Goal: Task Accomplishment & Management: Use online tool/utility

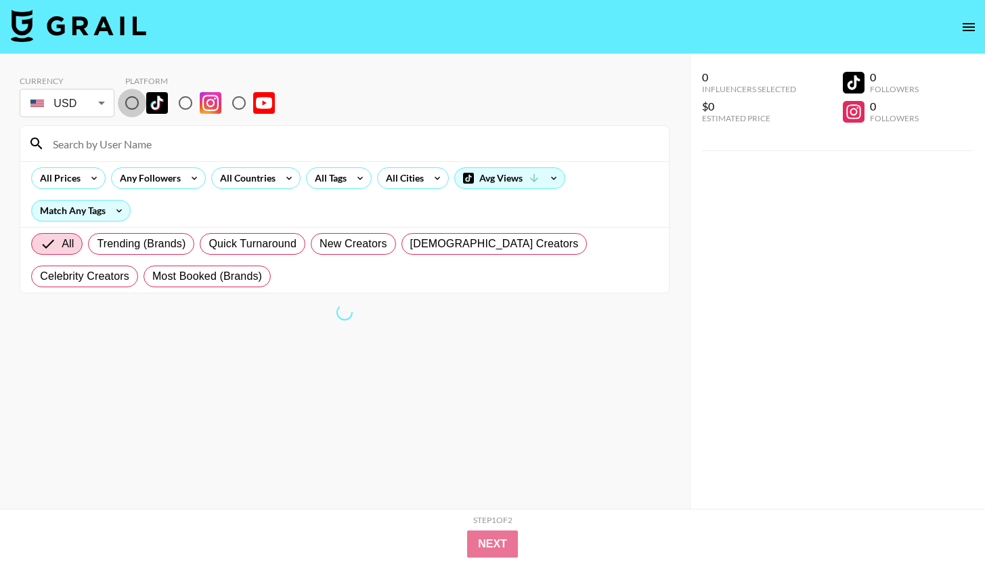
click at [137, 102] on input "radio" at bounding box center [132, 103] width 28 height 28
radio input "true"
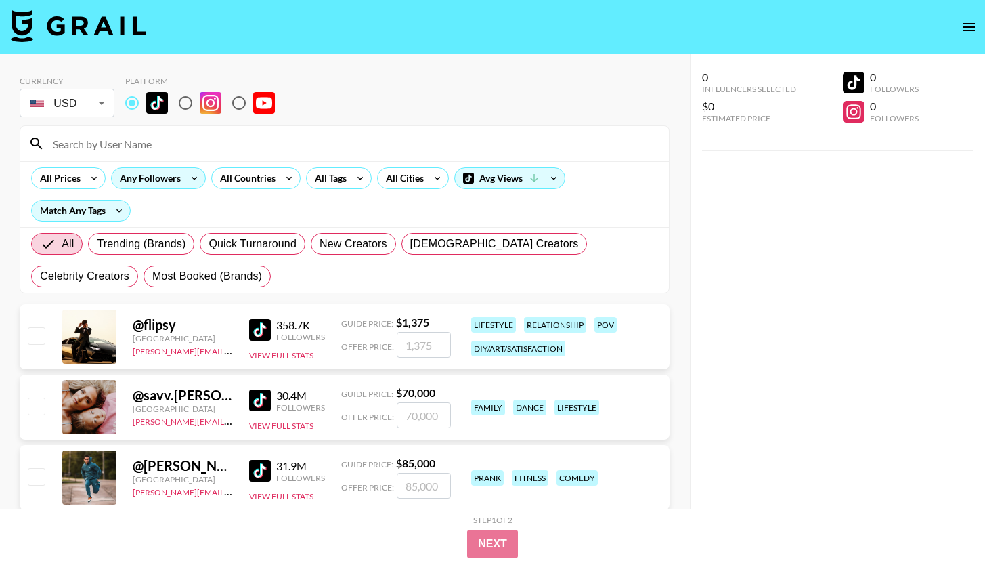
click at [188, 175] on icon at bounding box center [194, 178] width 22 height 20
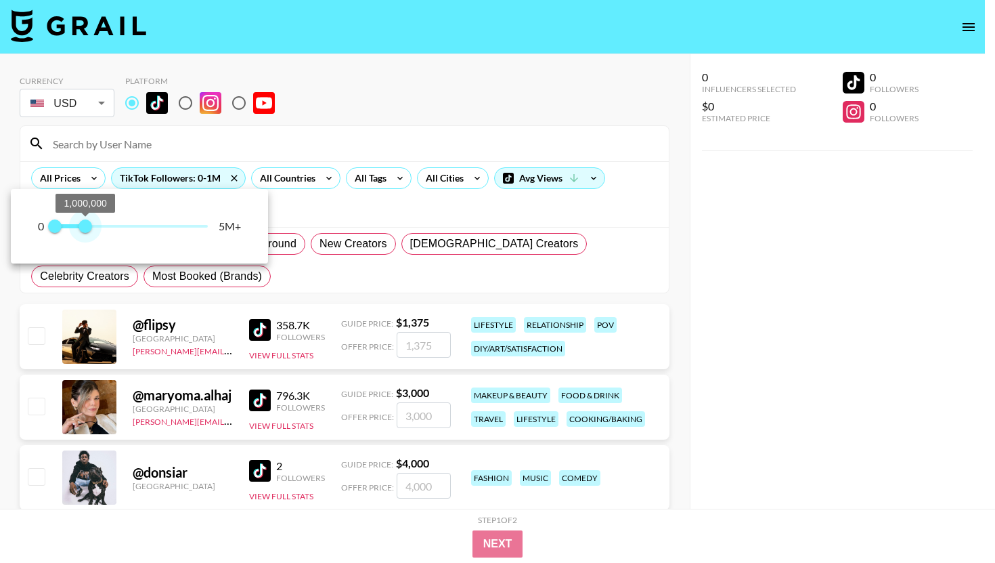
type input "900000"
drag, startPoint x: 200, startPoint y: 230, endPoint x: 84, endPoint y: 231, distance: 116.5
click at [84, 231] on span "900,000" at bounding box center [83, 226] width 14 height 14
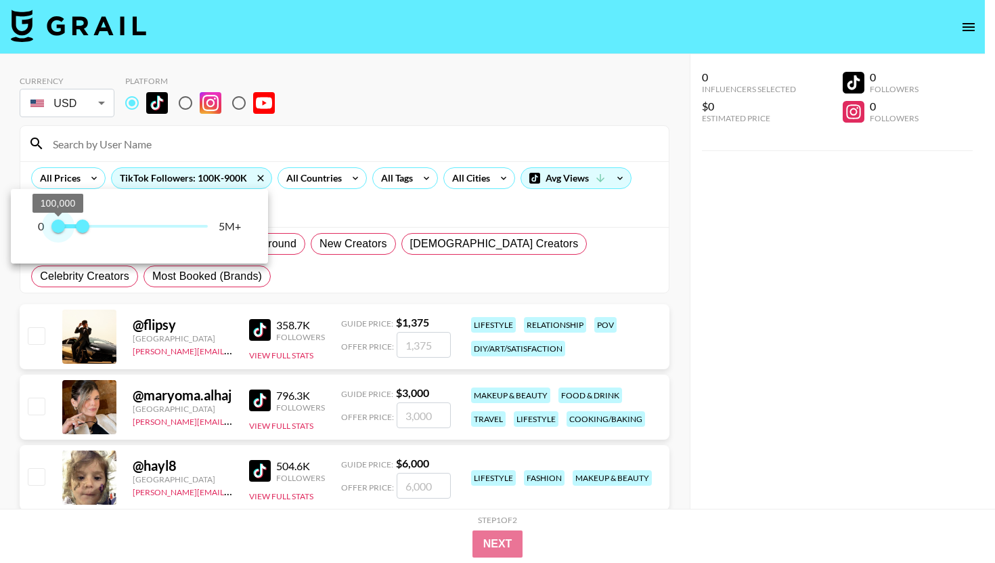
type input "0"
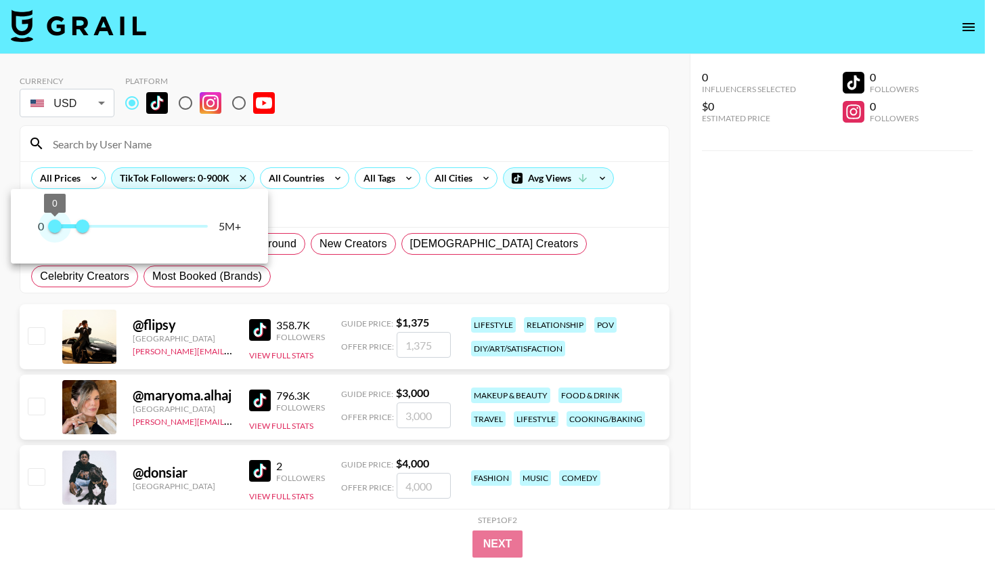
click at [55, 230] on span "0" at bounding box center [55, 226] width 14 height 14
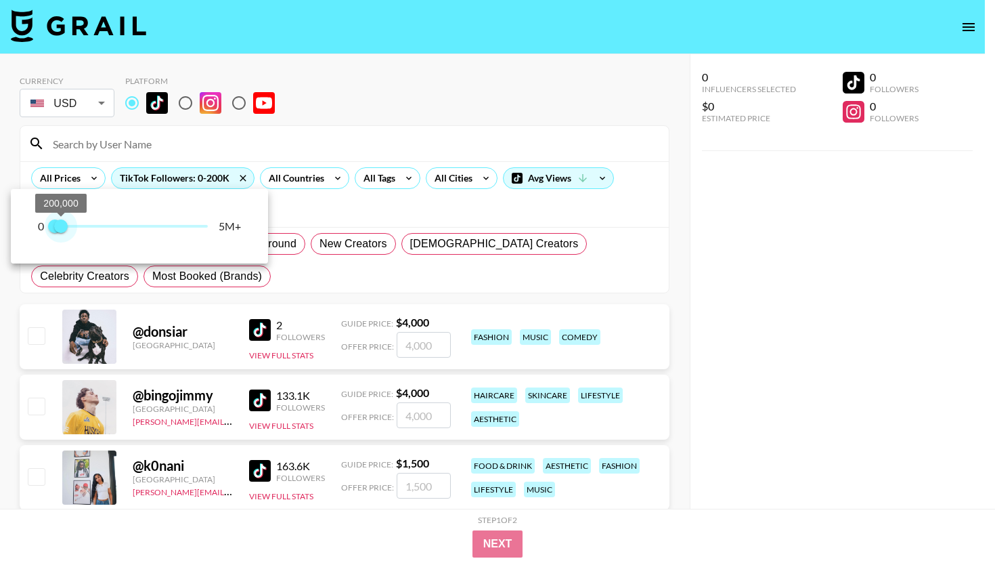
type input "100000"
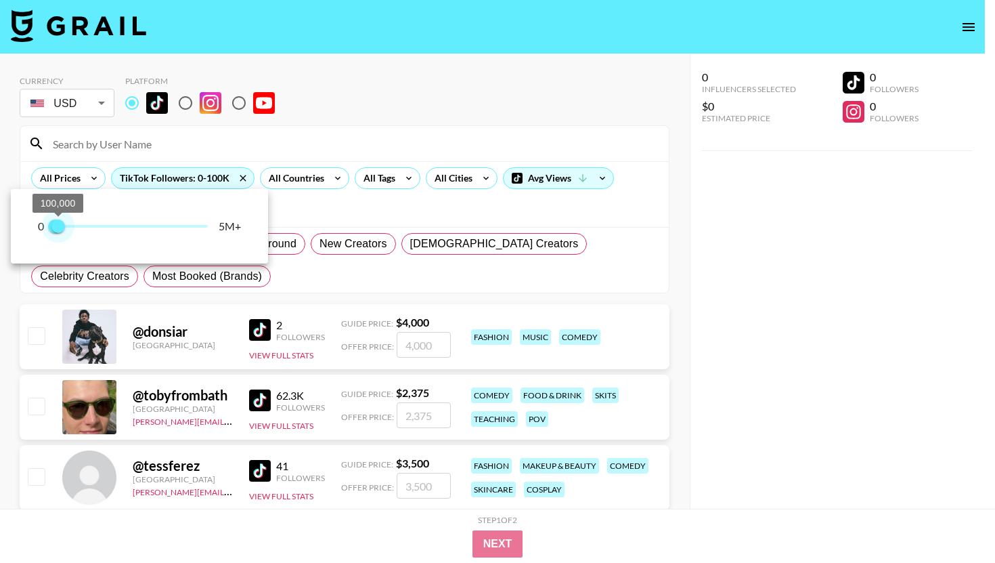
drag, startPoint x: 77, startPoint y: 228, endPoint x: 59, endPoint y: 233, distance: 18.9
click at [59, 233] on span "100,000" at bounding box center [58, 226] width 14 height 14
click at [422, 115] on div at bounding box center [497, 281] width 995 height 563
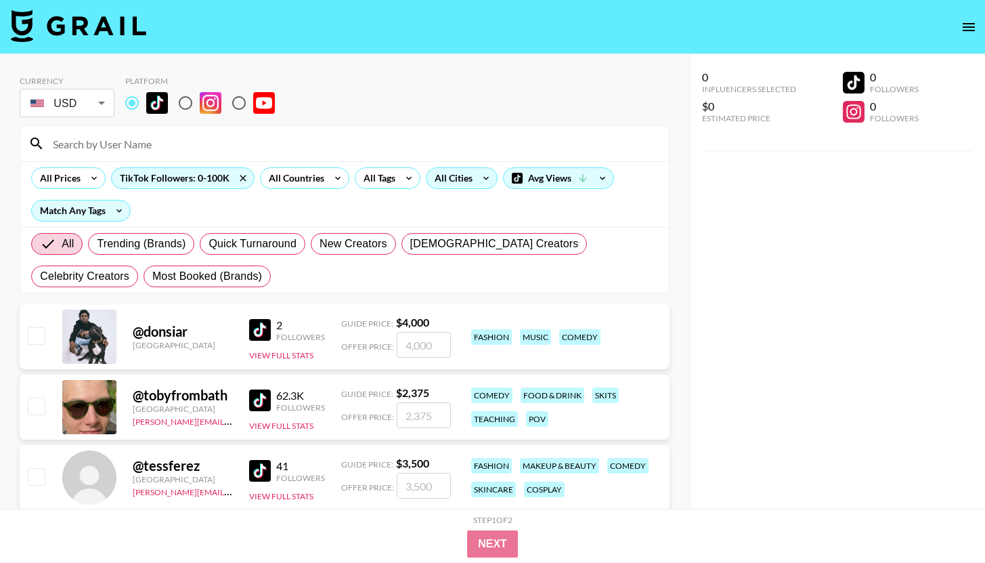
click at [456, 178] on div "All Cities" at bounding box center [451, 178] width 49 height 20
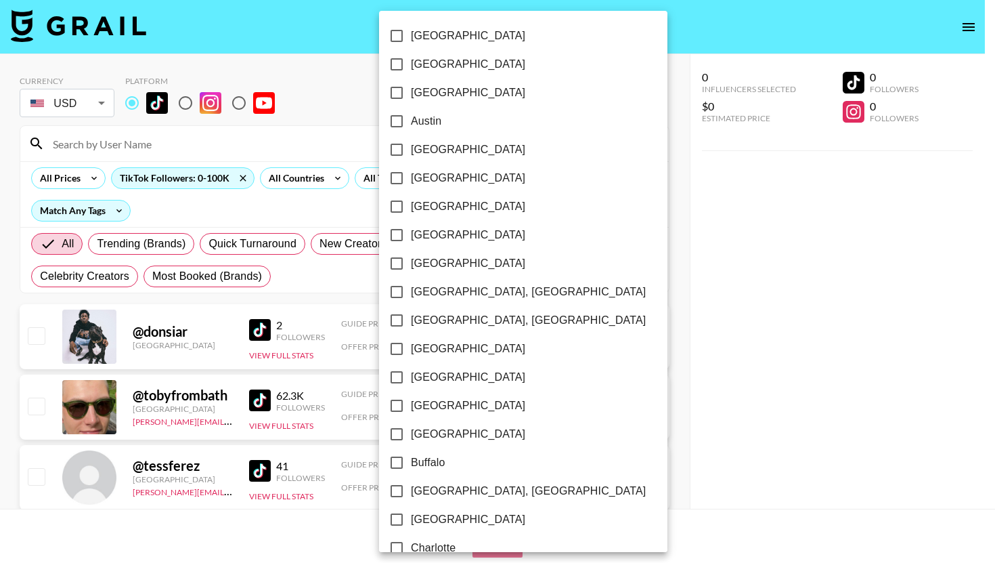
click at [371, 179] on div at bounding box center [497, 281] width 995 height 563
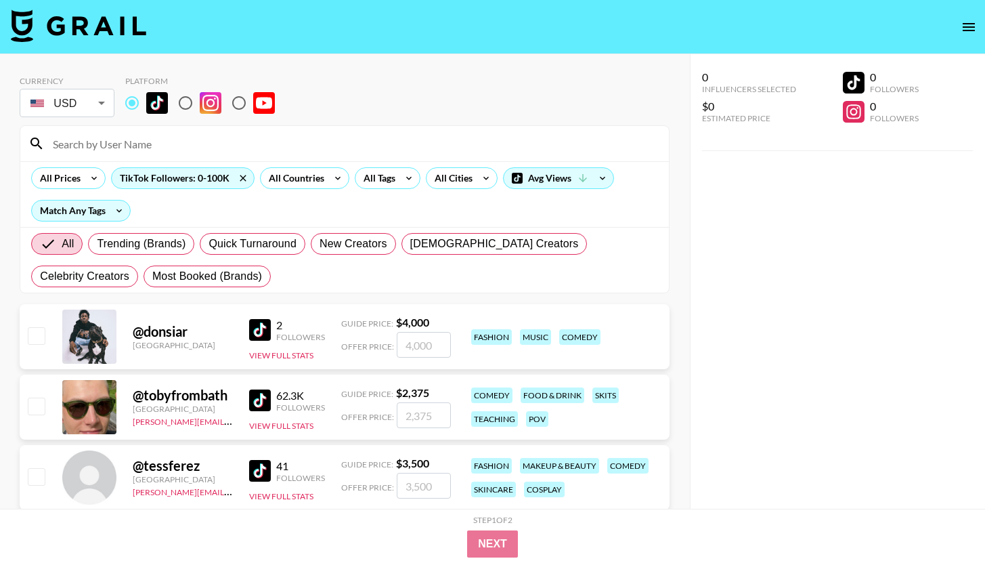
click at [368, 181] on div "[GEOGRAPHIC_DATA] [GEOGRAPHIC_DATA] [GEOGRAPHIC_DATA] [GEOGRAPHIC_DATA] [GEOGRA…" at bounding box center [492, 281] width 985 height 563
click at [368, 181] on div "All Tags" at bounding box center [376, 178] width 43 height 20
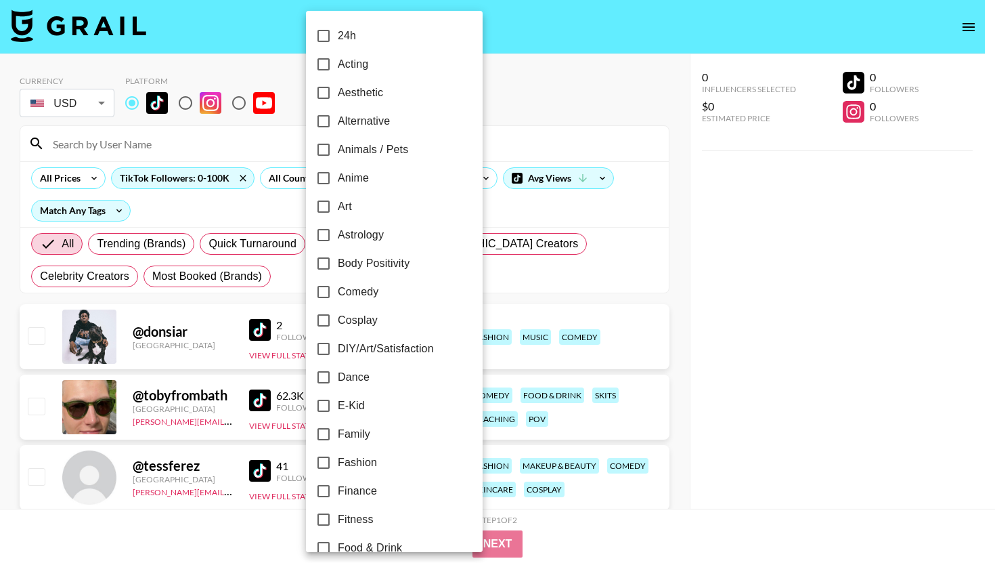
click at [559, 71] on div at bounding box center [497, 281] width 995 height 563
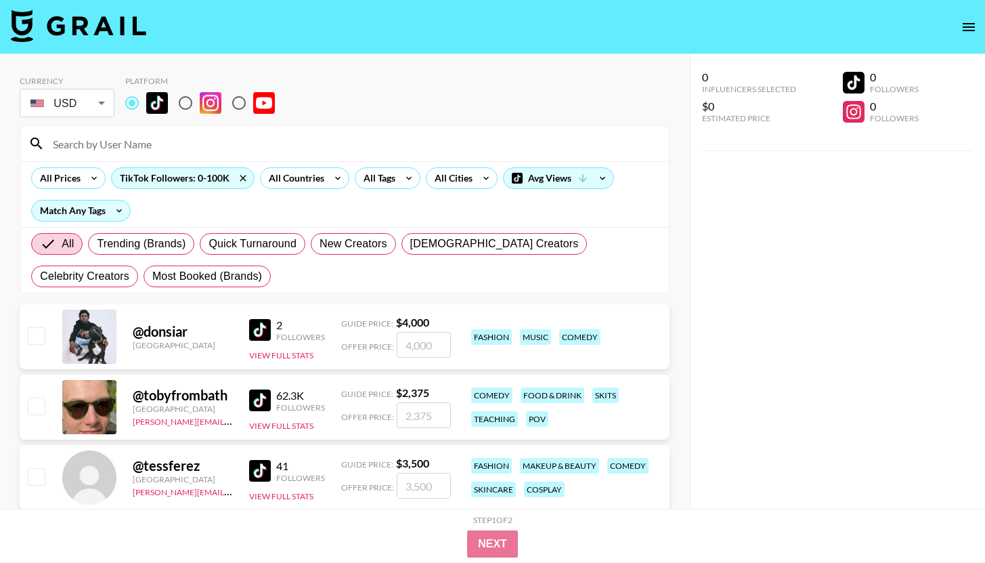
click at [299, 181] on div "All Countries" at bounding box center [294, 178] width 66 height 20
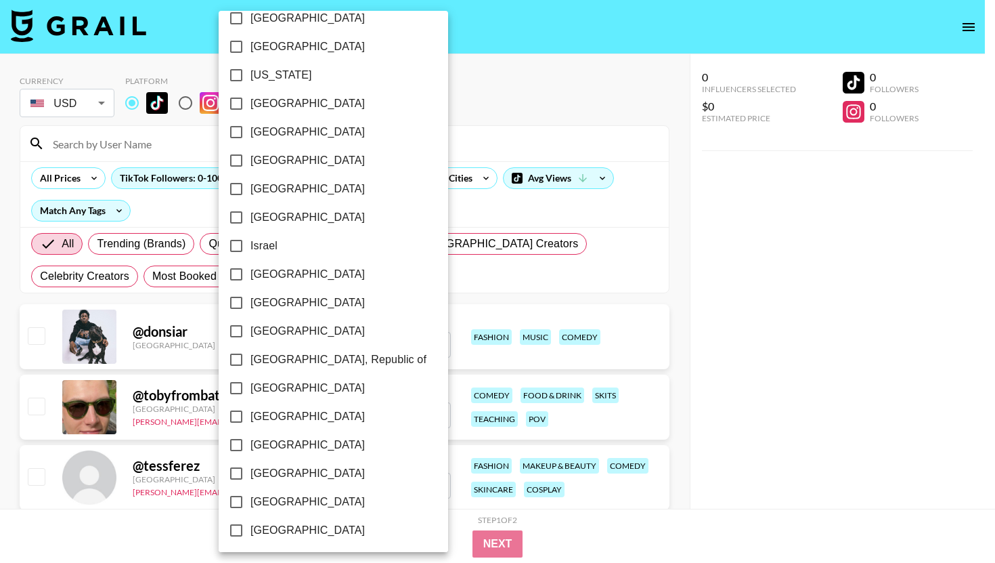
scroll to position [1016, 0]
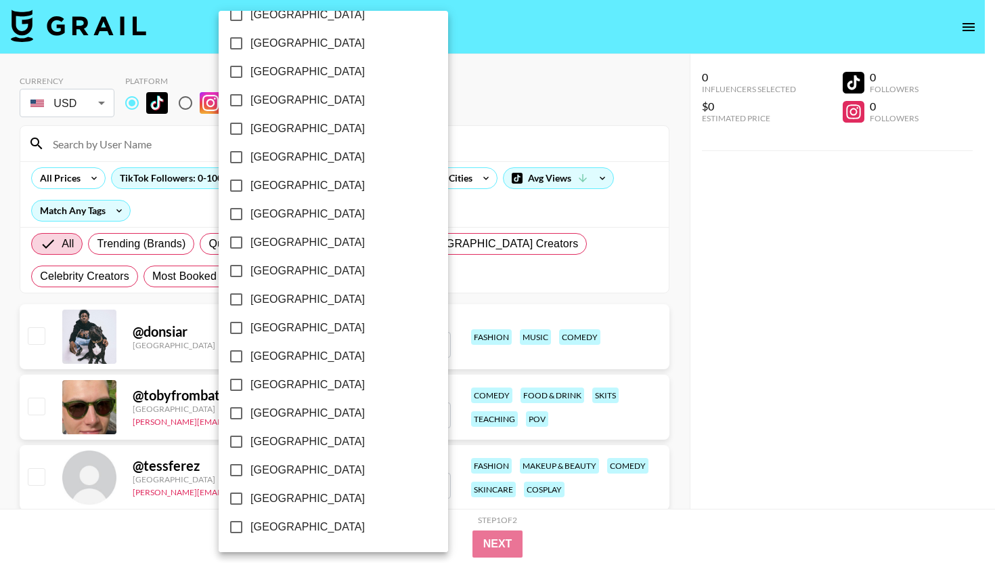
click at [303, 495] on span "[GEOGRAPHIC_DATA]" at bounding box center [307, 498] width 114 height 16
click at [250, 495] on input "[GEOGRAPHIC_DATA]" at bounding box center [236, 498] width 28 height 28
checkbox input "true"
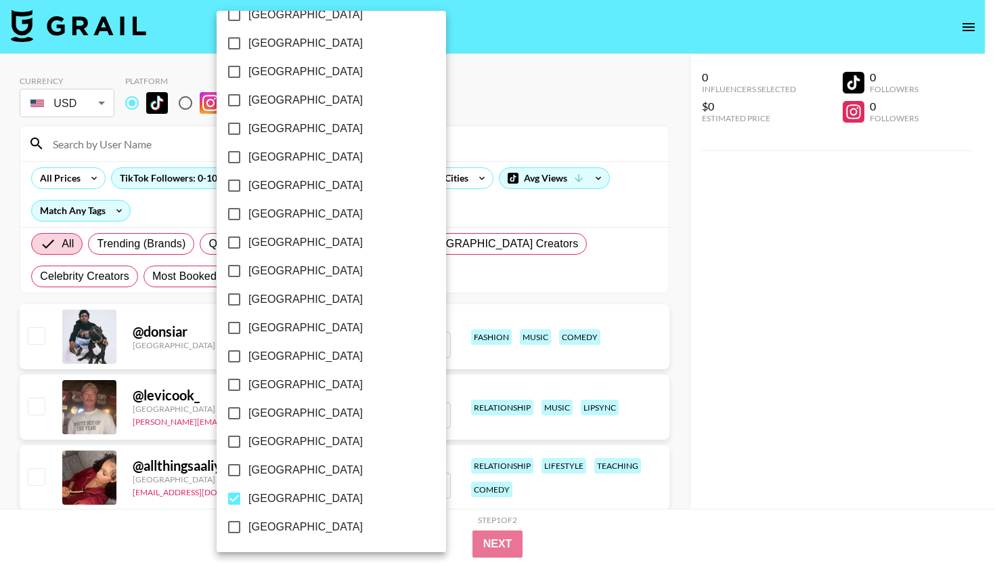
click at [515, 150] on div at bounding box center [497, 281] width 995 height 563
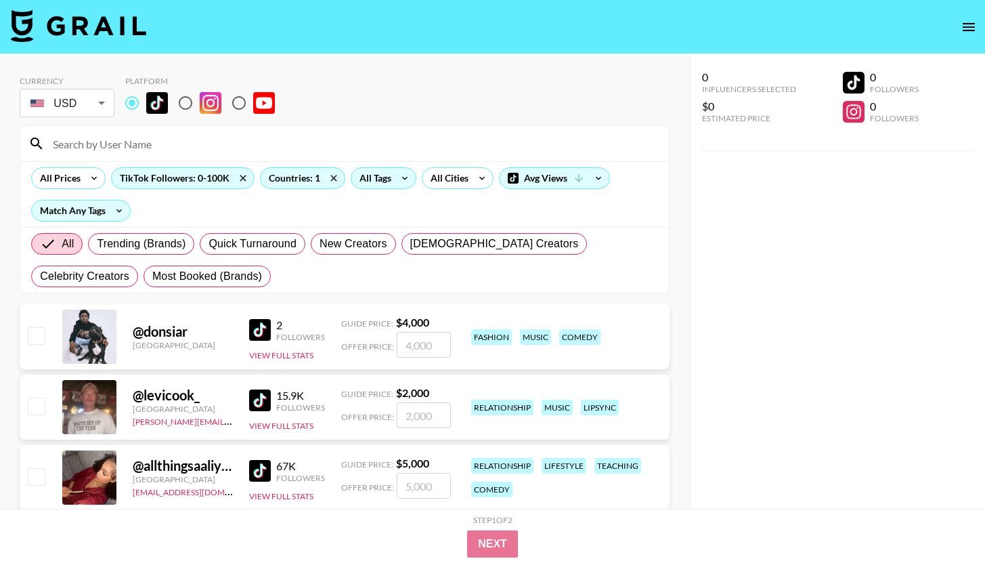
click at [397, 176] on icon at bounding box center [405, 178] width 22 height 20
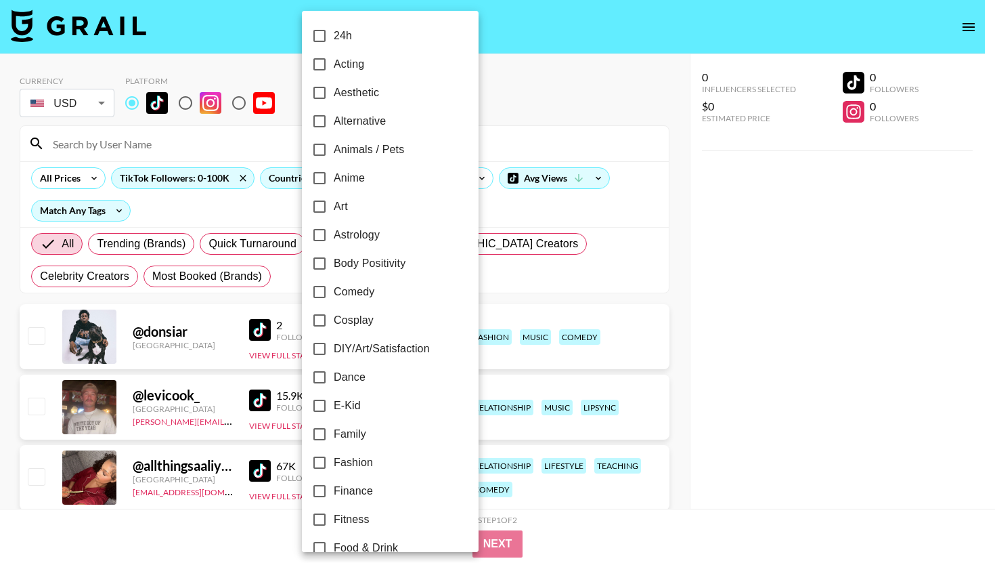
click at [371, 65] on label "Acting" at bounding box center [381, 64] width 152 height 28
click at [334, 65] on input "Acting" at bounding box center [319, 64] width 28 height 28
checkbox input "true"
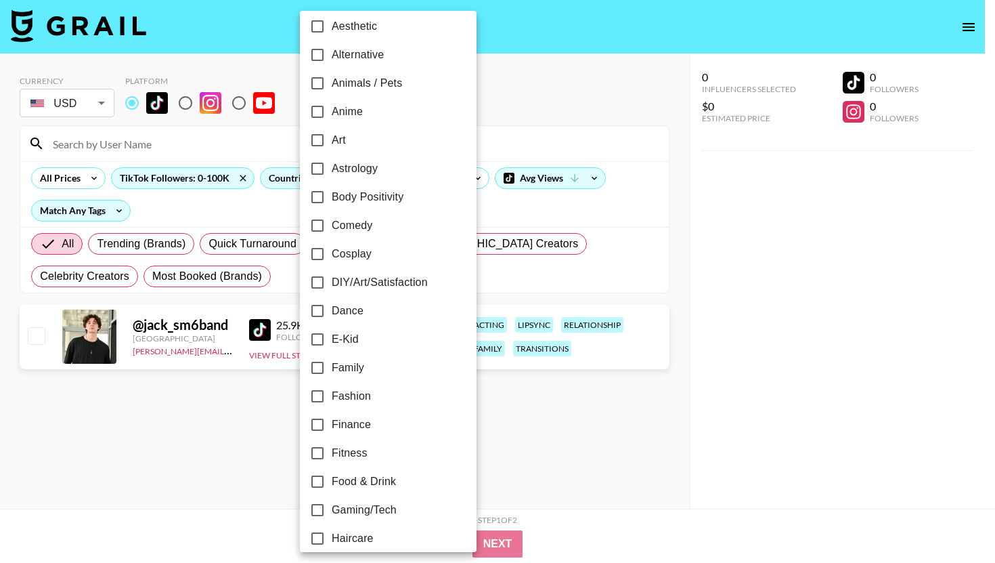
click at [372, 225] on span "Comedy" at bounding box center [352, 225] width 41 height 16
click at [332, 225] on input "Comedy" at bounding box center [317, 225] width 28 height 28
checkbox input "true"
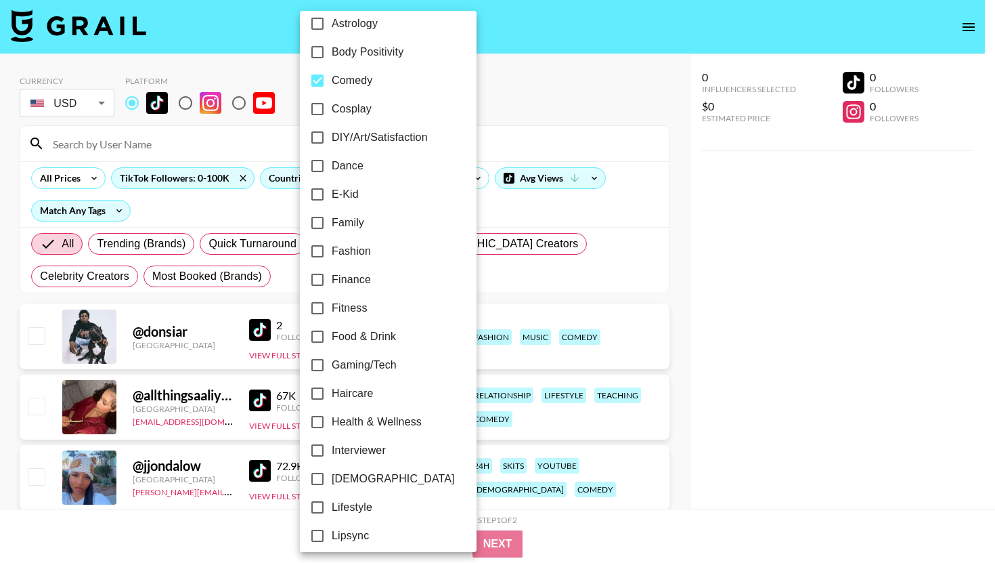
scroll to position [215, 0]
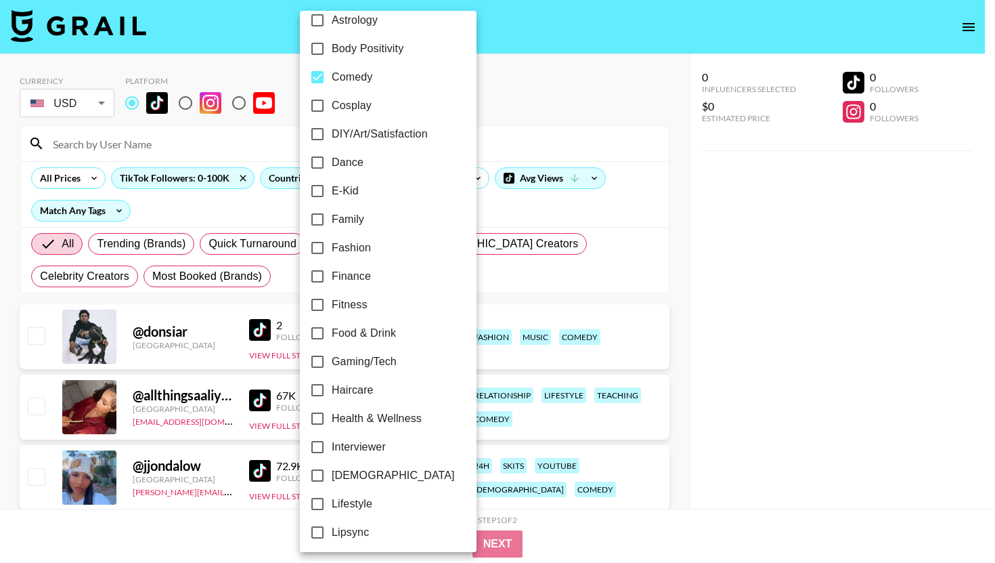
click at [372, 225] on label "Family" at bounding box center [379, 219] width 152 height 28
click at [332, 225] on input "Family" at bounding box center [317, 219] width 28 height 28
checkbox input "true"
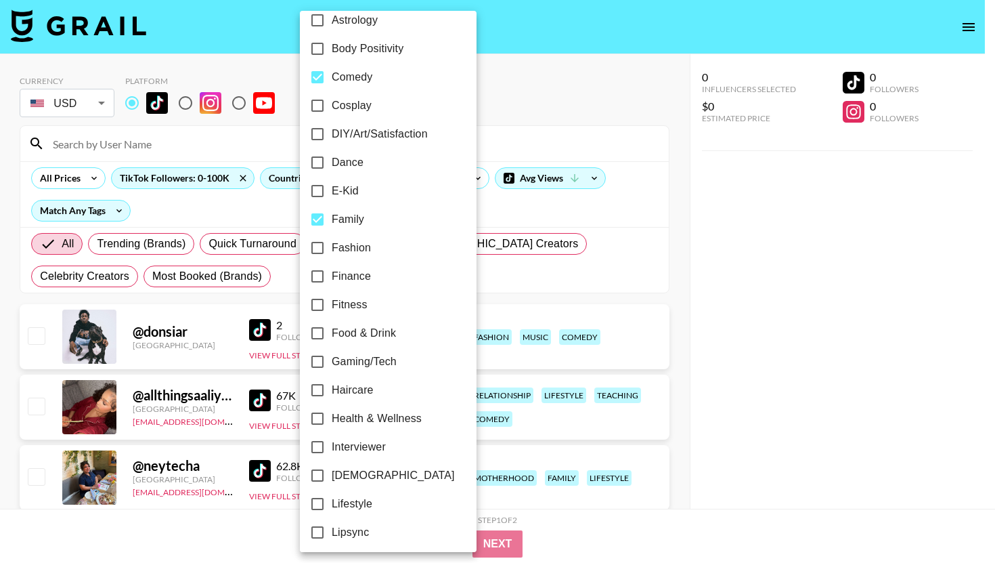
click at [372, 242] on label "Fashion" at bounding box center [379, 248] width 152 height 28
click at [332, 242] on input "Fashion" at bounding box center [317, 248] width 28 height 28
checkbox input "true"
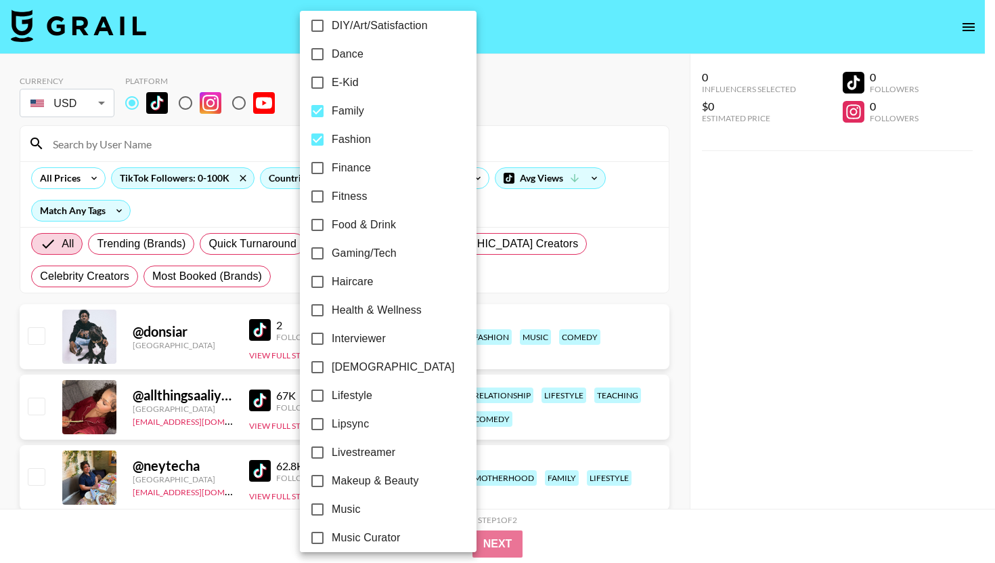
click at [374, 198] on label "Fitness" at bounding box center [379, 196] width 152 height 28
click at [332, 198] on input "Fitness" at bounding box center [317, 196] width 28 height 28
checkbox input "true"
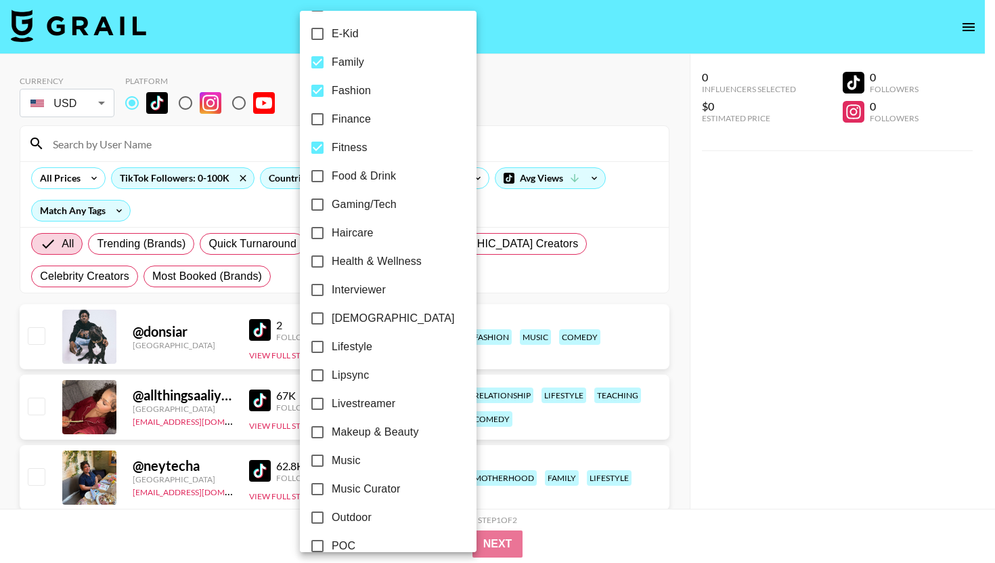
click at [374, 198] on span "Gaming/Tech" at bounding box center [364, 204] width 65 height 16
click at [332, 198] on input "Gaming/Tech" at bounding box center [317, 204] width 28 height 28
checkbox input "true"
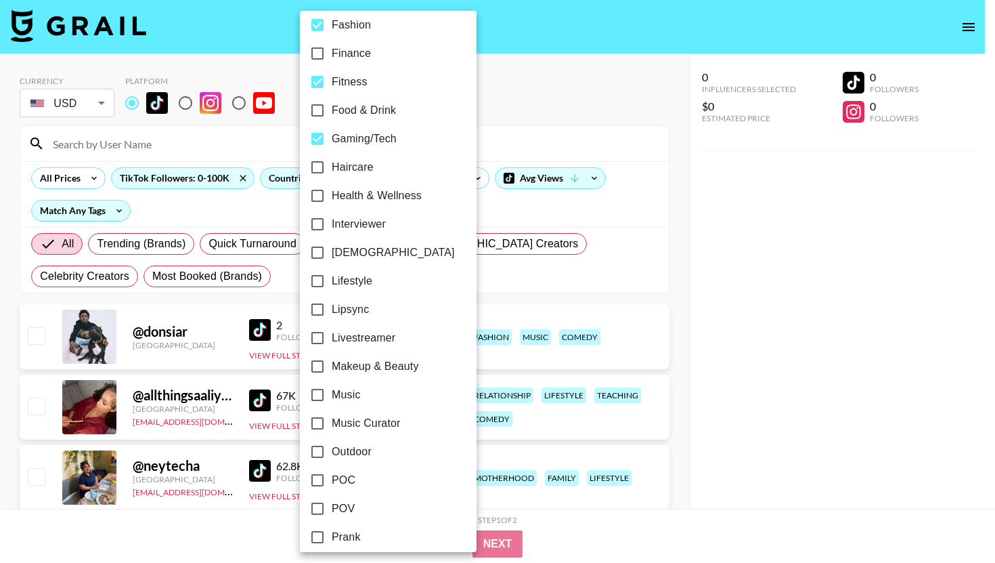
click at [374, 198] on span "Health & Wellness" at bounding box center [377, 196] width 90 height 16
click at [332, 198] on input "Health & Wellness" at bounding box center [317, 195] width 28 height 28
checkbox input "true"
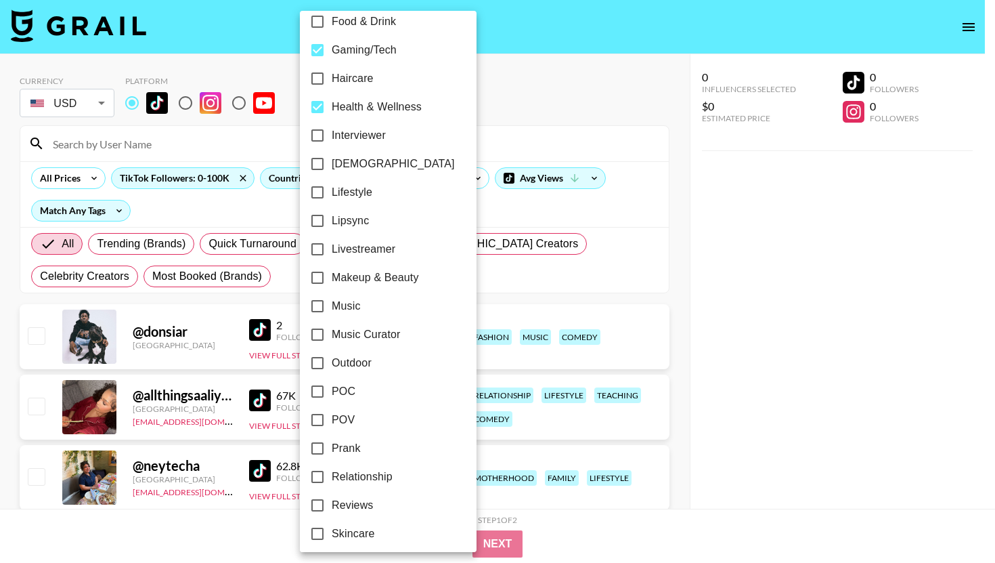
click at [374, 198] on label "Lifestyle" at bounding box center [379, 192] width 152 height 28
click at [332, 198] on input "Lifestyle" at bounding box center [317, 192] width 28 height 28
checkbox input "true"
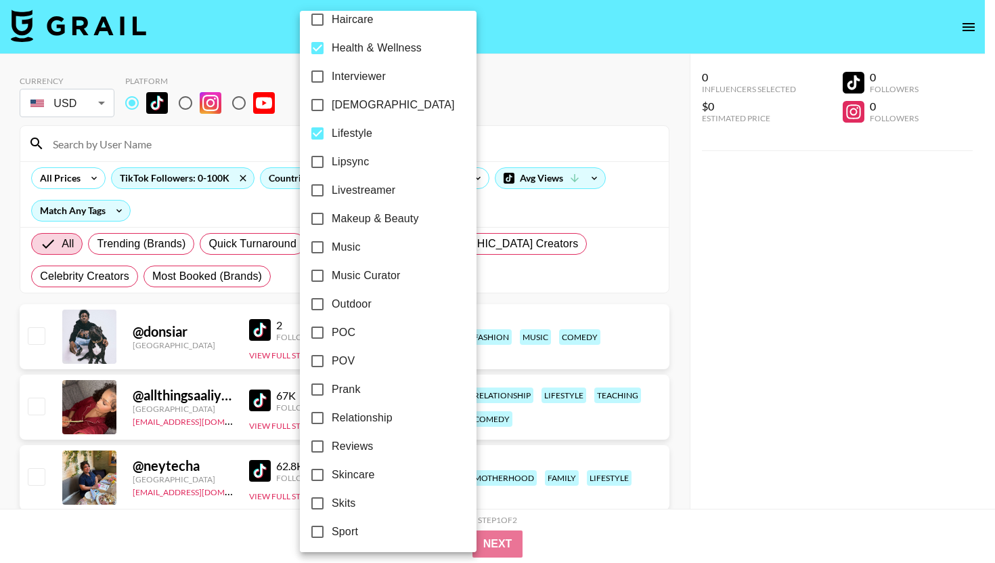
click at [374, 198] on label "Livestreamer" at bounding box center [379, 190] width 152 height 28
click at [332, 198] on input "Livestreamer" at bounding box center [317, 190] width 28 height 28
checkbox input "true"
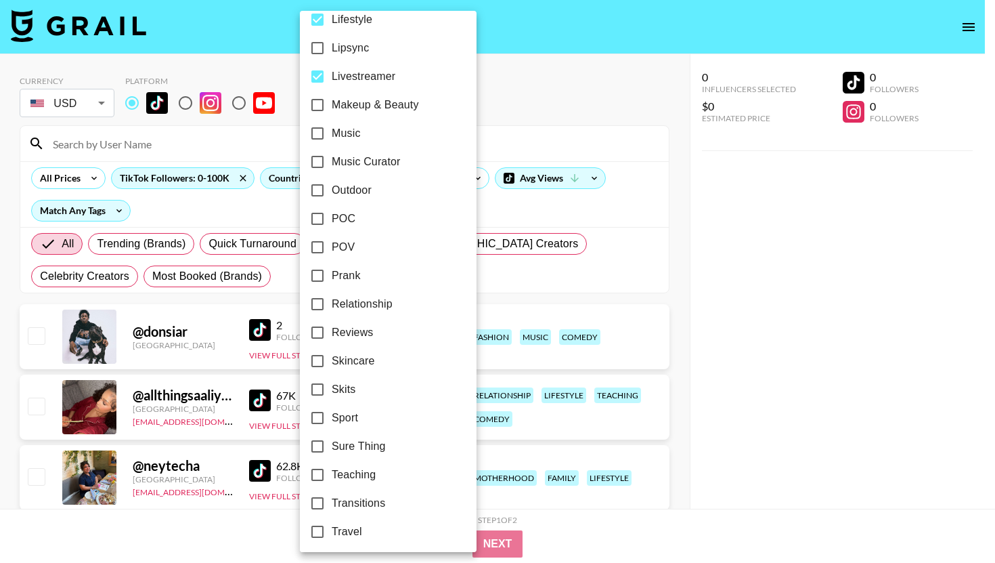
click at [374, 198] on label "Outdoor" at bounding box center [379, 190] width 152 height 28
click at [332, 198] on input "Outdoor" at bounding box center [317, 190] width 28 height 28
checkbox input "true"
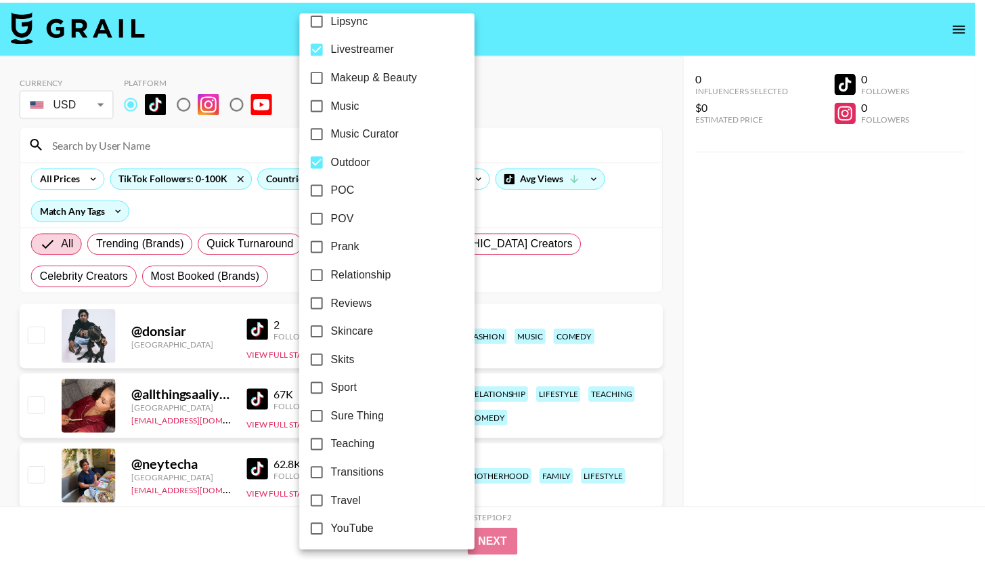
scroll to position [732, 0]
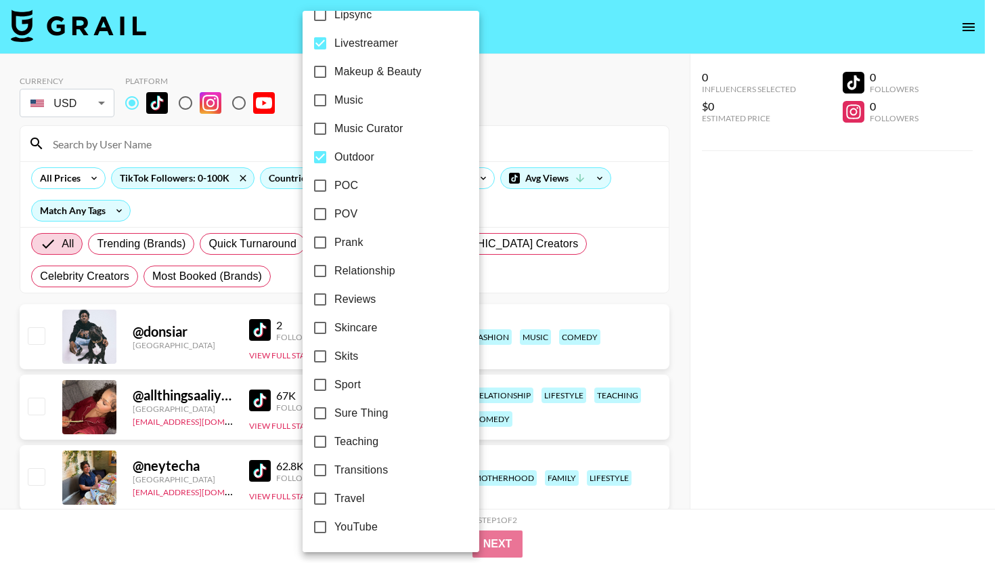
click at [380, 222] on label "POV" at bounding box center [382, 214] width 152 height 28
click at [334, 222] on input "POV" at bounding box center [320, 214] width 28 height 28
checkbox input "true"
click at [370, 243] on label "Prank" at bounding box center [382, 242] width 152 height 28
click at [334, 243] on input "Prank" at bounding box center [320, 242] width 28 height 28
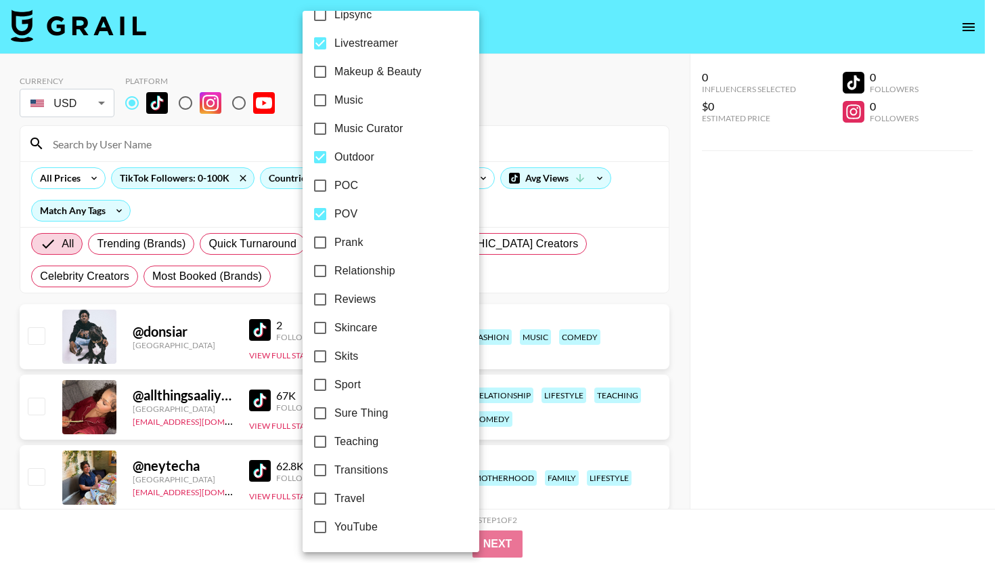
checkbox input "true"
click at [372, 277] on span "Relationship" at bounding box center [364, 271] width 61 height 16
click at [334, 277] on input "Relationship" at bounding box center [320, 271] width 28 height 28
checkbox input "true"
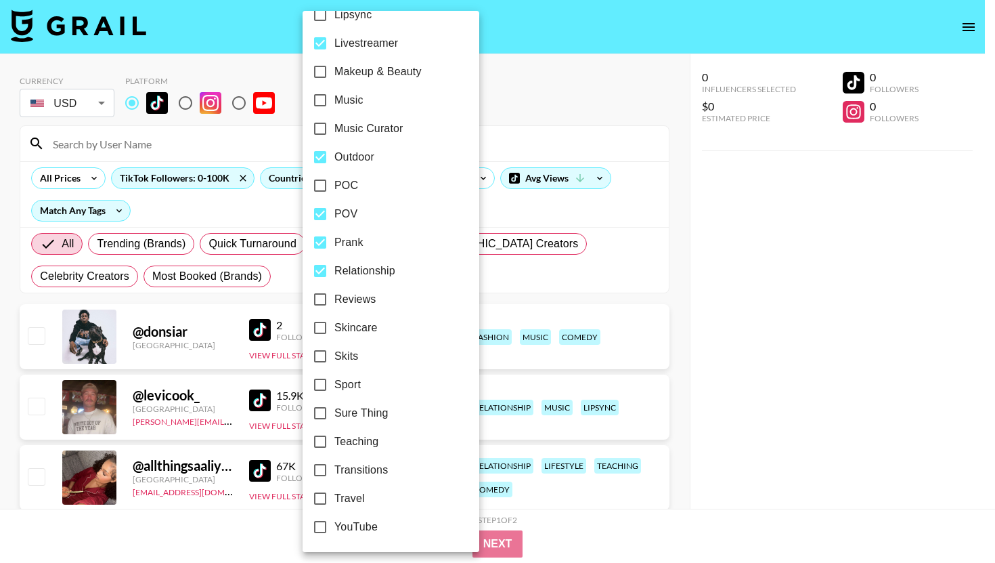
click at [371, 293] on span "Reviews" at bounding box center [355, 299] width 42 height 16
click at [334, 293] on input "Reviews" at bounding box center [320, 299] width 28 height 28
checkbox input "true"
click at [353, 355] on span "Skits" at bounding box center [346, 356] width 24 height 16
click at [334, 355] on input "Skits" at bounding box center [320, 356] width 28 height 28
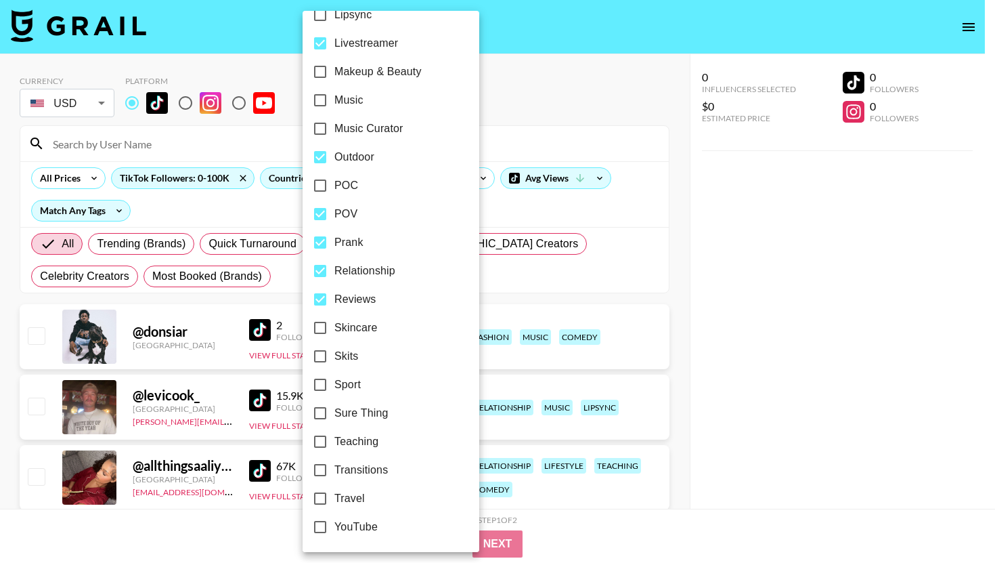
checkbox input "true"
click at [368, 500] on label "Travel" at bounding box center [382, 498] width 152 height 28
click at [334, 500] on input "Travel" at bounding box center [320, 498] width 28 height 28
checkbox input "true"
click at [824, 354] on div at bounding box center [497, 281] width 995 height 563
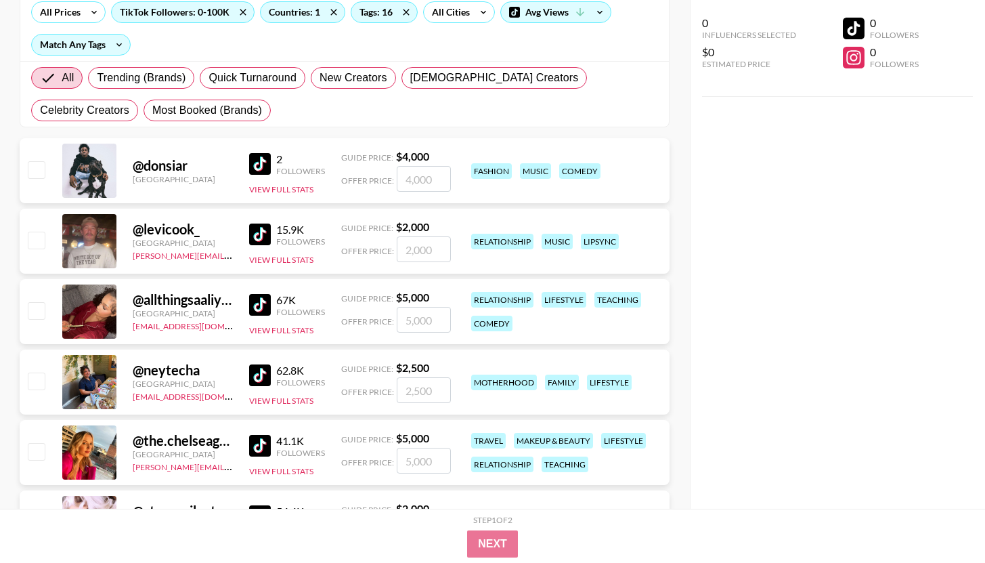
scroll to position [181, 0]
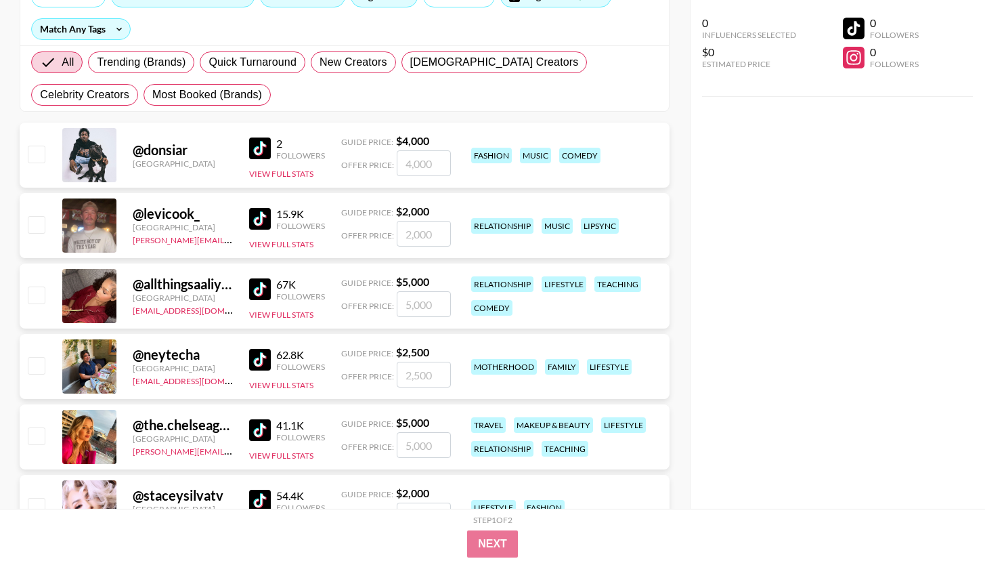
click at [263, 214] on img at bounding box center [260, 219] width 22 height 22
click at [268, 288] on img at bounding box center [260, 289] width 22 height 22
click at [264, 353] on img at bounding box center [260, 360] width 22 height 22
click at [266, 425] on img at bounding box center [260, 430] width 22 height 22
click at [269, 496] on img at bounding box center [260, 500] width 22 height 22
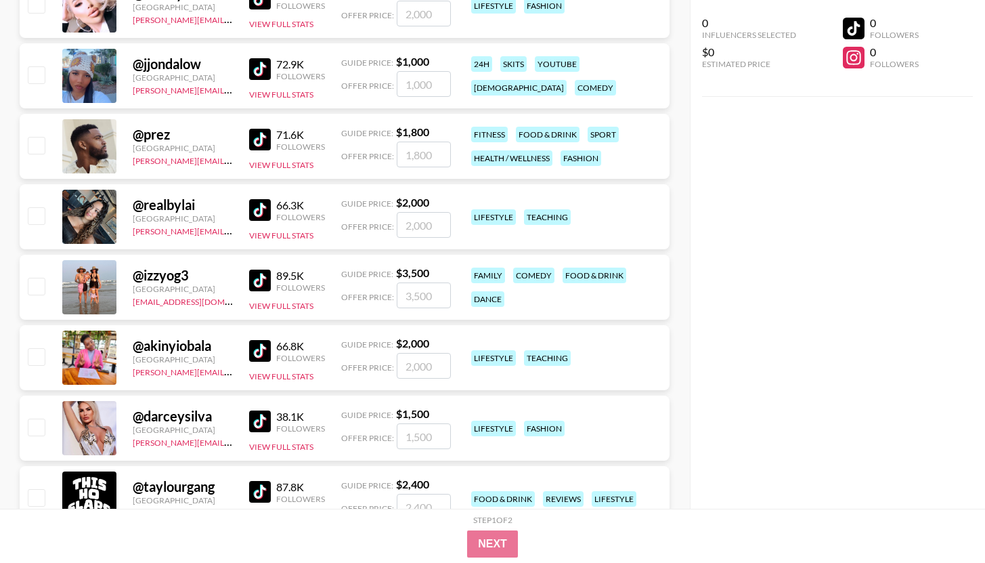
scroll to position [701, 0]
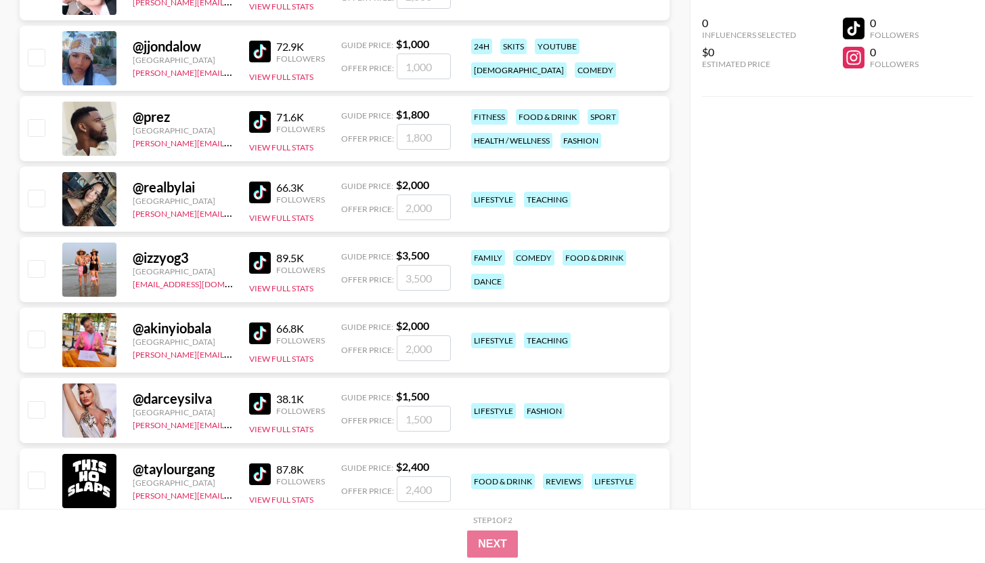
click at [259, 58] on img at bounding box center [260, 52] width 22 height 22
click at [263, 121] on img at bounding box center [260, 122] width 22 height 22
click at [263, 185] on img at bounding box center [260, 192] width 22 height 22
click at [263, 257] on img at bounding box center [260, 263] width 22 height 22
click at [267, 328] on img at bounding box center [260, 333] width 22 height 22
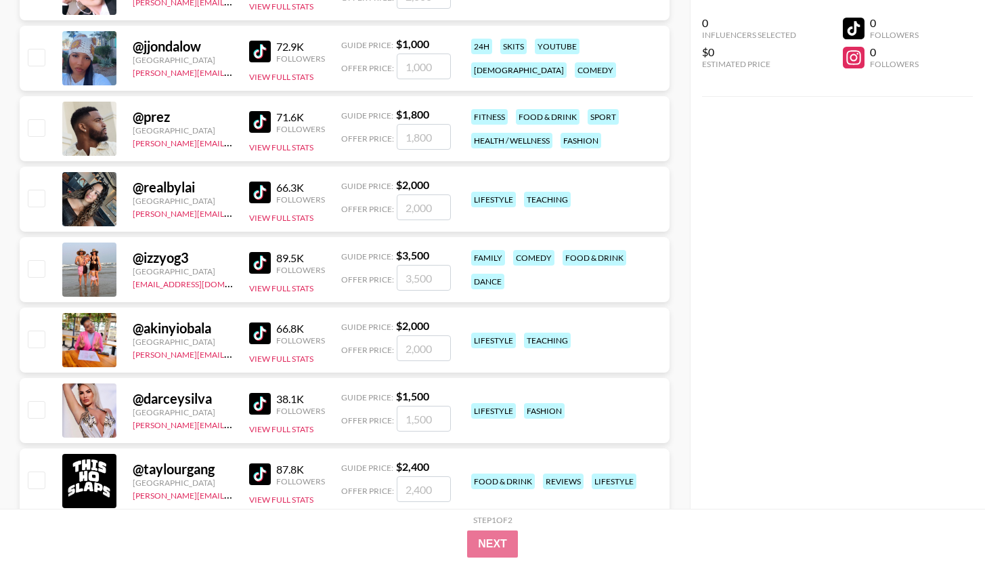
click at [265, 399] on img at bounding box center [260, 404] width 22 height 22
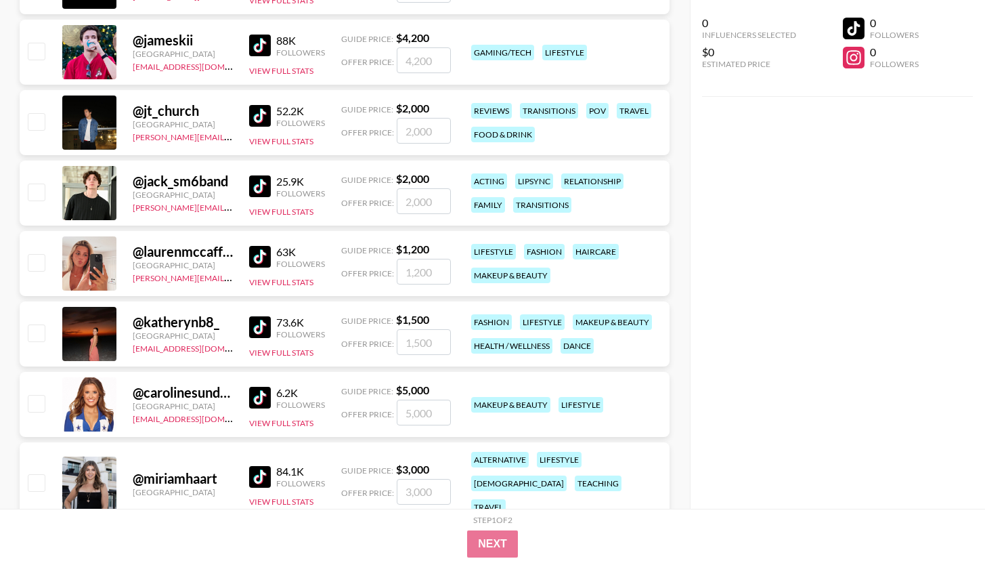
scroll to position [1210, 0]
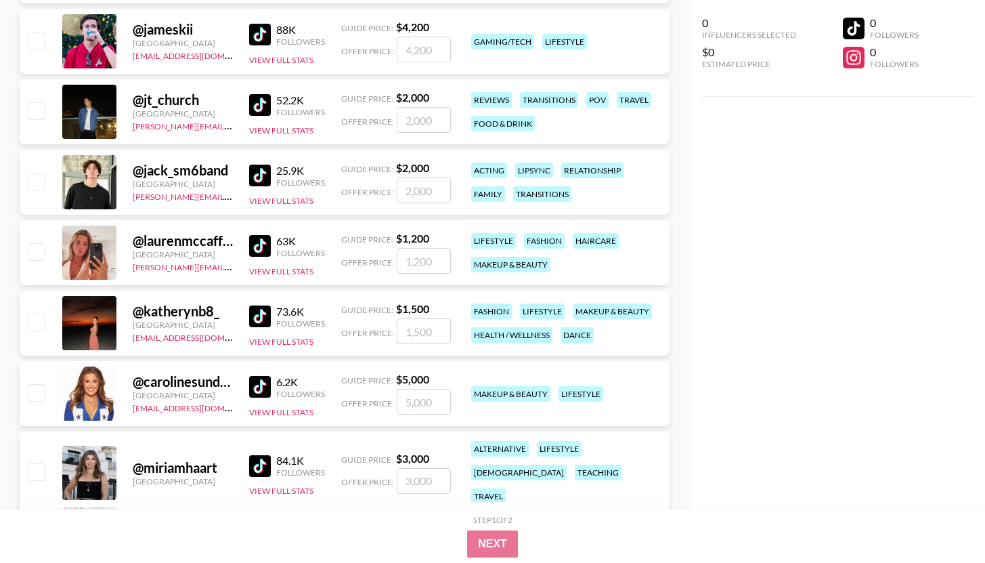
click at [262, 37] on img at bounding box center [260, 35] width 22 height 22
click at [264, 104] on img at bounding box center [260, 105] width 22 height 22
click at [259, 167] on img at bounding box center [260, 176] width 22 height 22
click at [262, 259] on div "63K Followers View Full Stats" at bounding box center [287, 253] width 76 height 48
click at [261, 240] on img at bounding box center [260, 246] width 22 height 22
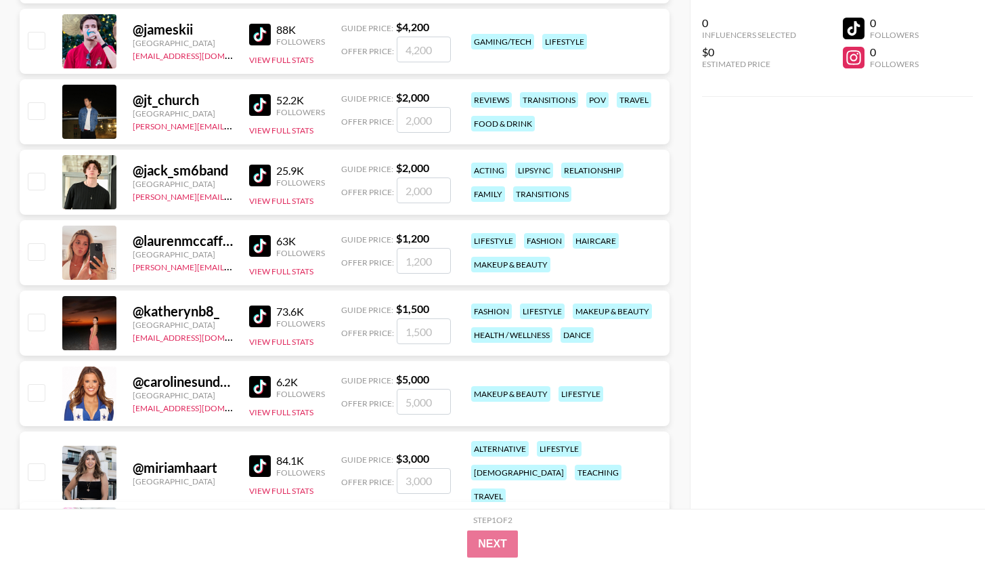
click at [259, 313] on img at bounding box center [260, 316] width 22 height 22
click at [261, 386] on img at bounding box center [260, 387] width 22 height 22
click at [264, 455] on img at bounding box center [260, 466] width 22 height 22
click at [260, 39] on img at bounding box center [260, 35] width 22 height 22
click at [264, 110] on img at bounding box center [260, 105] width 22 height 22
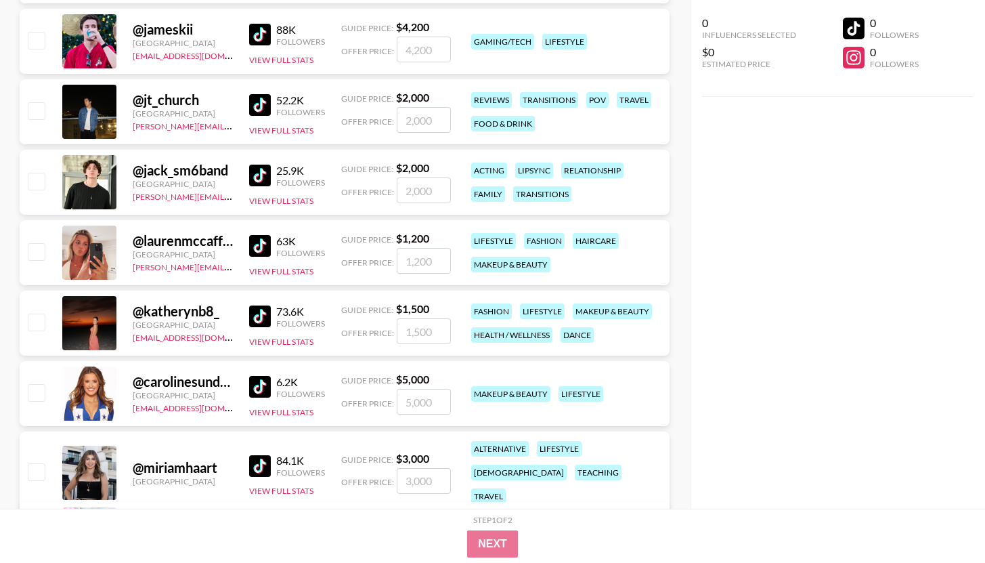
click at [262, 170] on img at bounding box center [260, 176] width 22 height 22
click at [255, 249] on img at bounding box center [260, 246] width 22 height 22
click at [262, 311] on img at bounding box center [260, 316] width 22 height 22
click at [262, 398] on div "6.2K Followers View Full Stats" at bounding box center [287, 394] width 76 height 48
drag, startPoint x: 264, startPoint y: 383, endPoint x: 262, endPoint y: 449, distance: 66.4
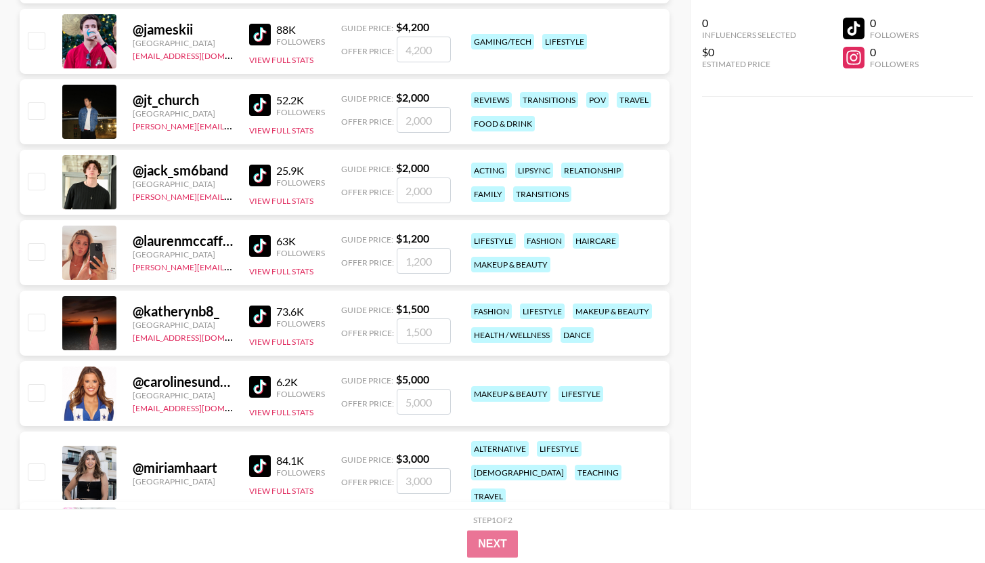
click at [264, 383] on img at bounding box center [260, 387] width 22 height 22
click at [261, 464] on img at bounding box center [260, 466] width 22 height 22
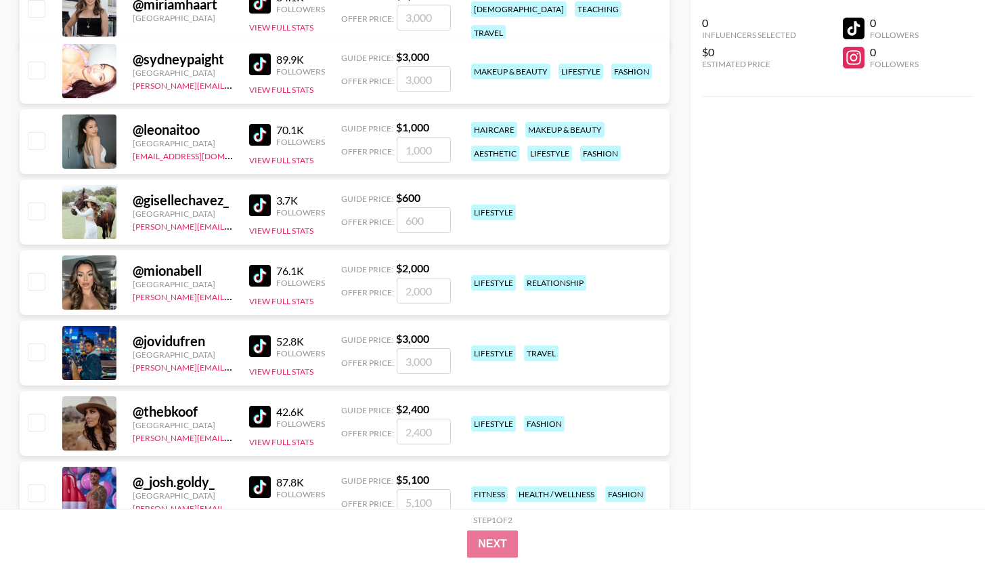
scroll to position [1684, 0]
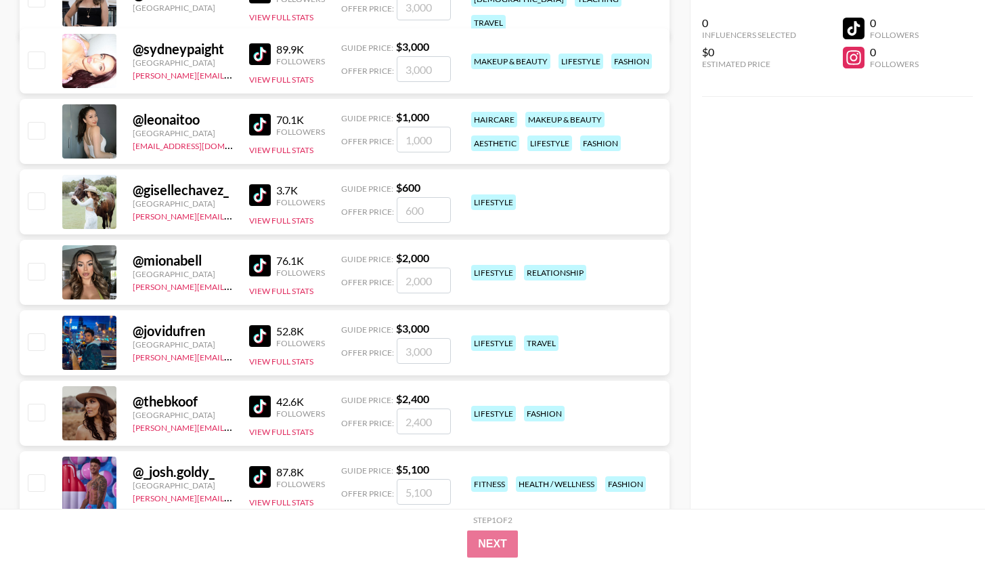
click at [261, 57] on img at bounding box center [260, 54] width 22 height 22
click at [261, 125] on img at bounding box center [260, 125] width 22 height 22
click at [265, 205] on img at bounding box center [260, 195] width 22 height 22
click at [263, 261] on img at bounding box center [260, 266] width 22 height 22
click at [265, 334] on img at bounding box center [260, 336] width 22 height 22
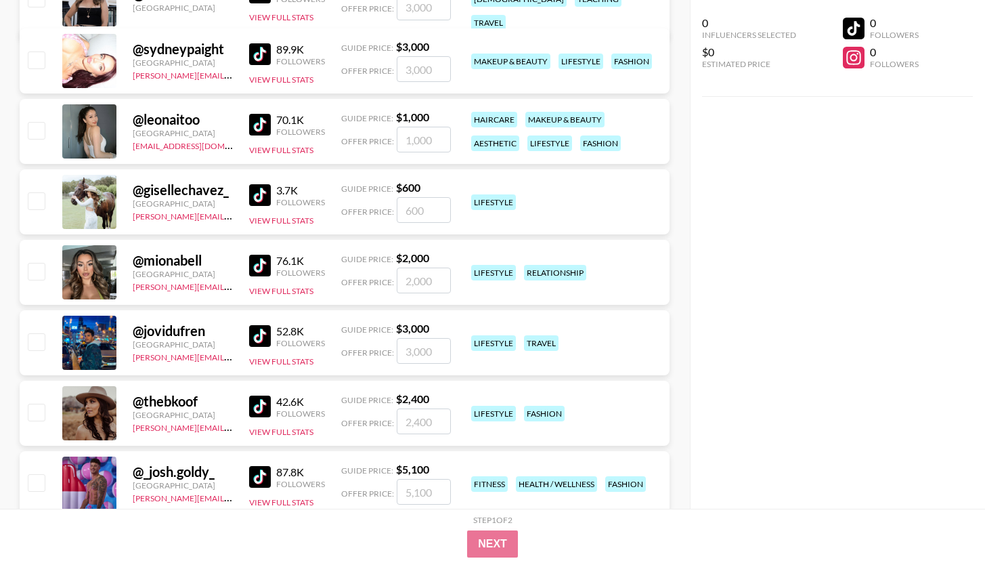
click at [268, 401] on img at bounding box center [260, 406] width 22 height 22
click at [263, 473] on img at bounding box center [260, 477] width 22 height 22
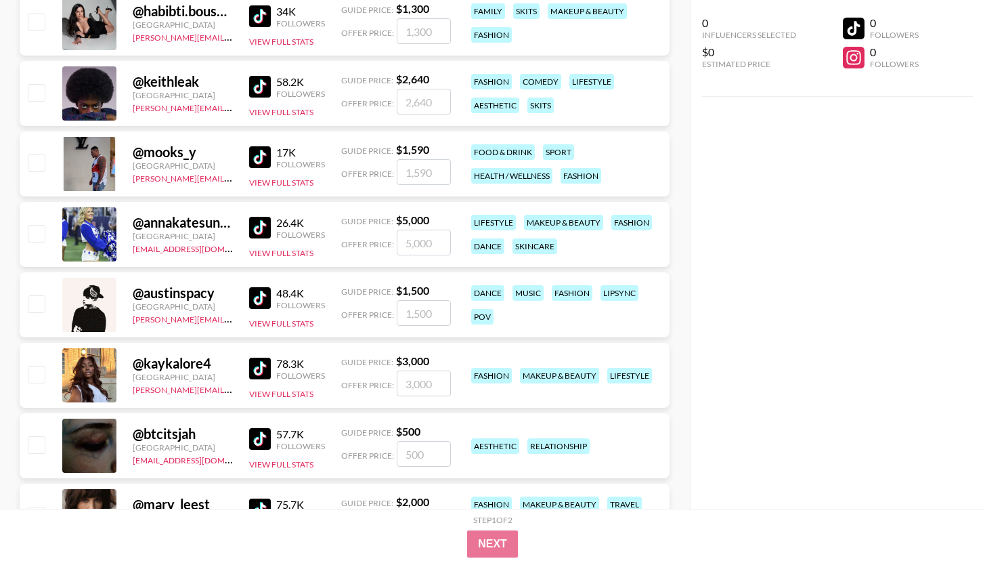
scroll to position [2219, 0]
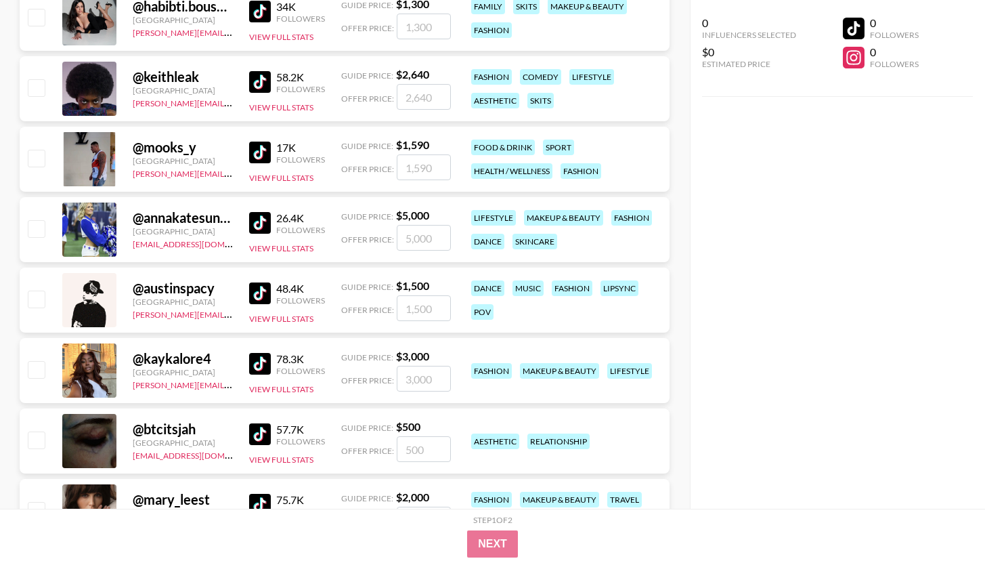
click at [265, 17] on img at bounding box center [260, 12] width 22 height 22
click at [259, 72] on img at bounding box center [260, 82] width 22 height 22
click at [260, 152] on img at bounding box center [260, 152] width 22 height 22
click at [263, 217] on img at bounding box center [260, 223] width 22 height 22
click at [264, 303] on img at bounding box center [260, 293] width 22 height 22
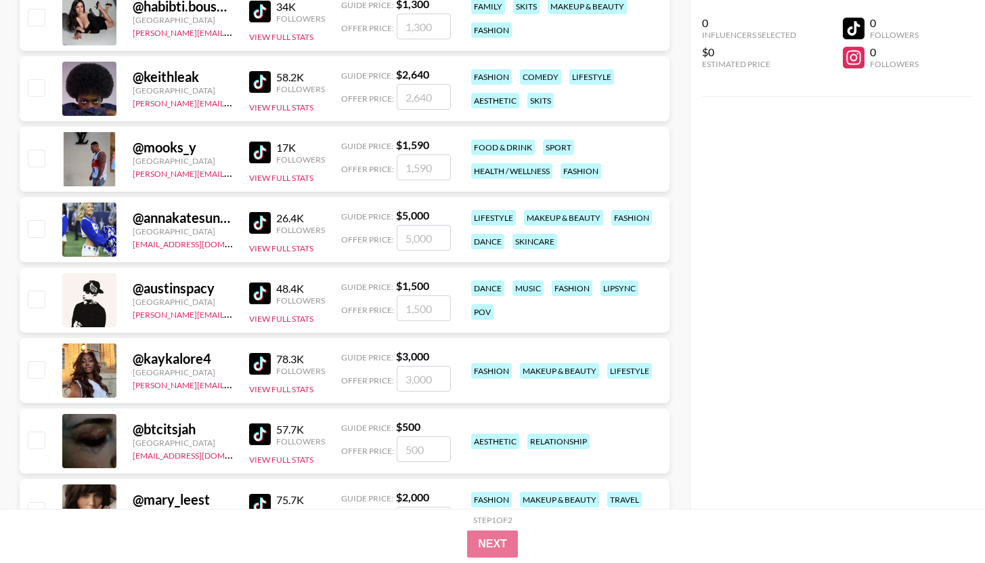
click at [263, 360] on img at bounding box center [260, 364] width 22 height 22
click at [264, 425] on img at bounding box center [260, 434] width 22 height 22
click at [264, 496] on img at bounding box center [260, 505] width 22 height 22
click at [760, 154] on div "0 Influencers Selected $0 Estimated Price 0 Followers 0 Followers" at bounding box center [838, 254] width 296 height 508
click at [760, 196] on div "0 Influencers Selected $0 Estimated Price 0 Followers 0 Followers" at bounding box center [838, 254] width 296 height 508
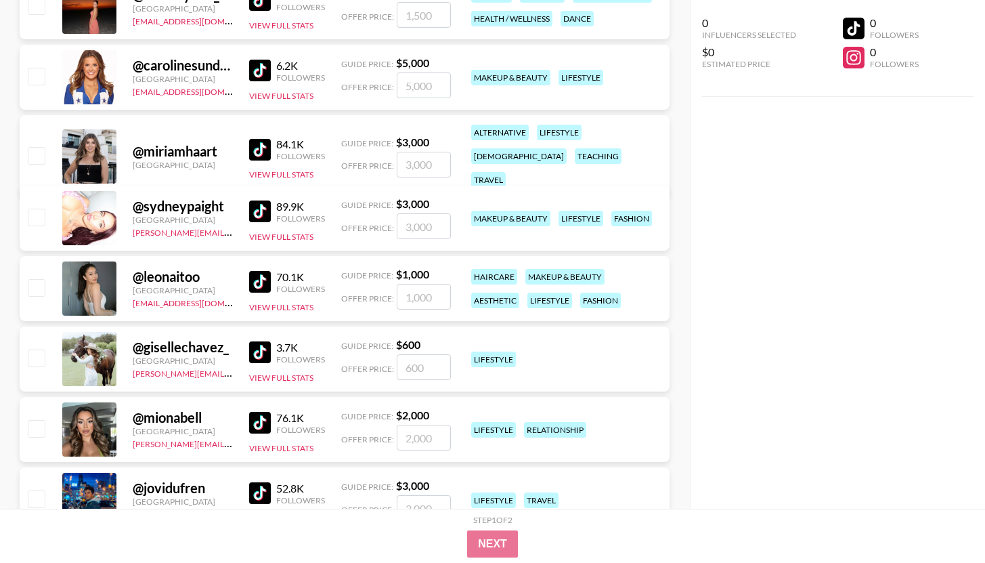
scroll to position [1525, 0]
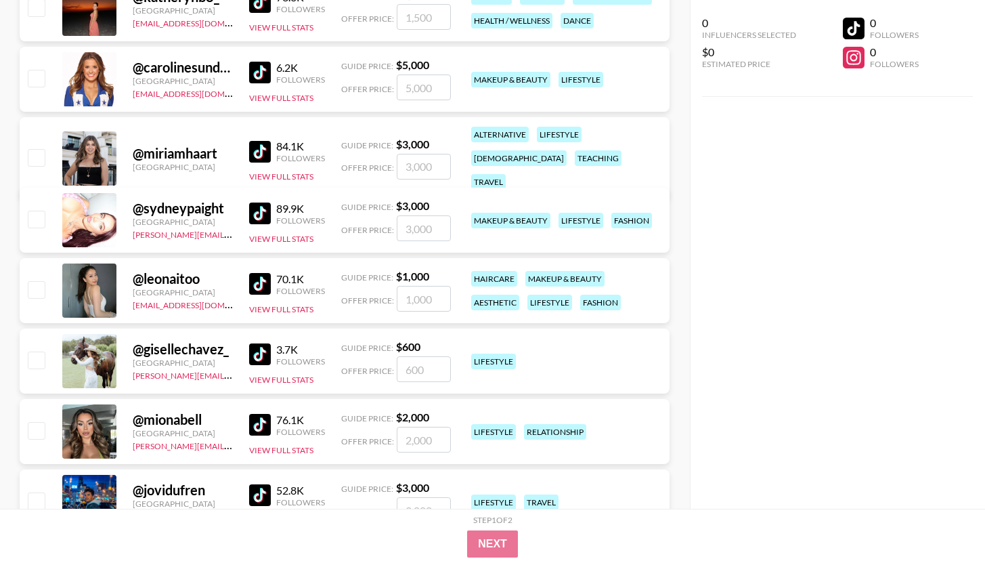
click at [760, 132] on div "0 Influencers Selected $0 Estimated Price 0 Followers 0 Followers" at bounding box center [838, 254] width 296 height 508
click at [757, 133] on div "0 Influencers Selected $0 Estimated Price 0 Followers 0 Followers" at bounding box center [838, 254] width 296 height 508
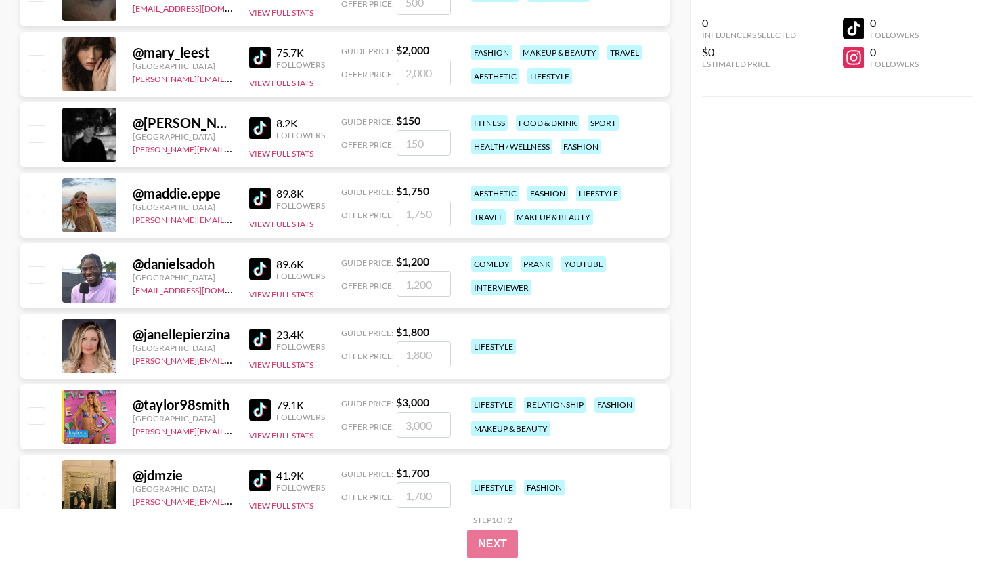
scroll to position [2669, 0]
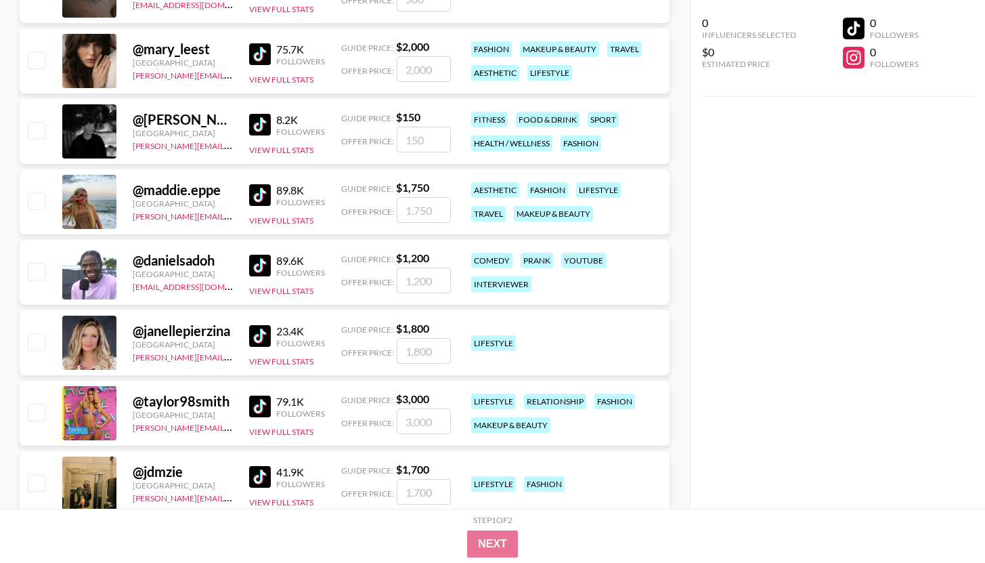
click at [262, 57] on img at bounding box center [260, 54] width 22 height 22
click at [257, 121] on img at bounding box center [260, 125] width 22 height 22
click at [267, 212] on div "89.8K Followers View Full Stats" at bounding box center [287, 202] width 76 height 48
click at [265, 202] on img at bounding box center [260, 195] width 22 height 22
drag, startPoint x: 265, startPoint y: 257, endPoint x: 276, endPoint y: 280, distance: 25.7
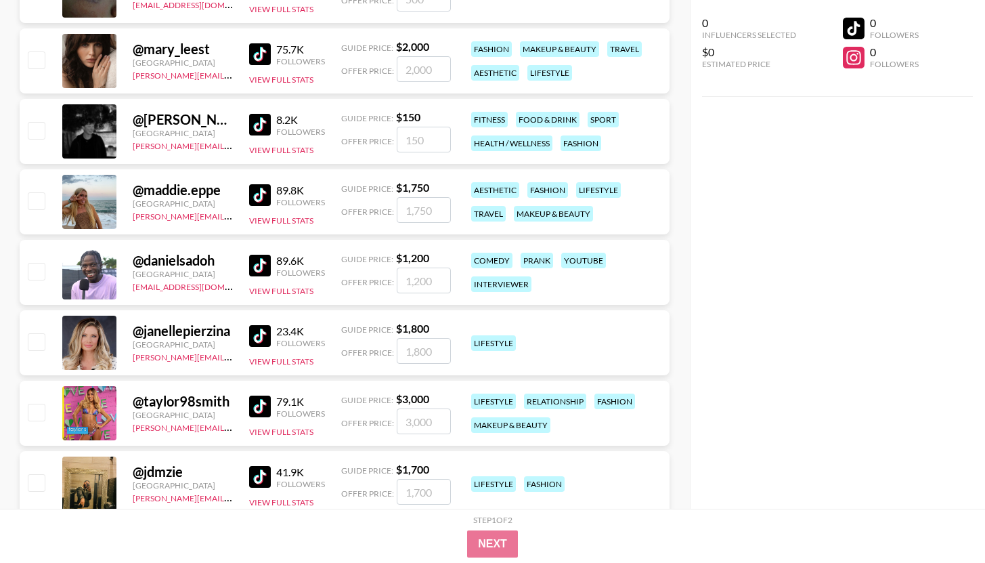
click at [265, 257] on img at bounding box center [260, 266] width 22 height 22
click at [267, 332] on img at bounding box center [260, 336] width 22 height 22
click at [260, 413] on img at bounding box center [260, 406] width 22 height 22
click at [262, 465] on div "41.9K Followers" at bounding box center [287, 477] width 76 height 24
click at [263, 468] on img at bounding box center [260, 477] width 22 height 22
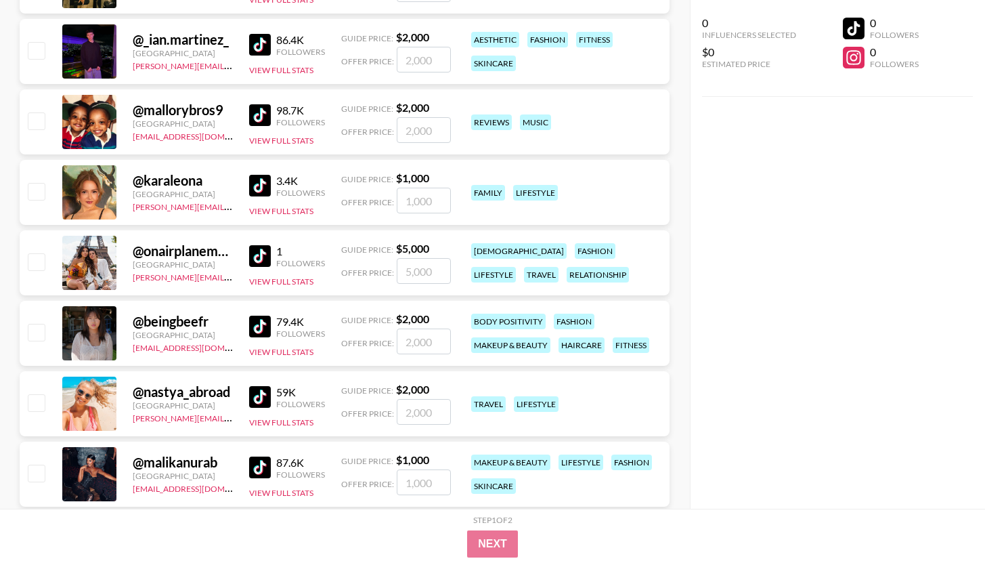
scroll to position [3179, 0]
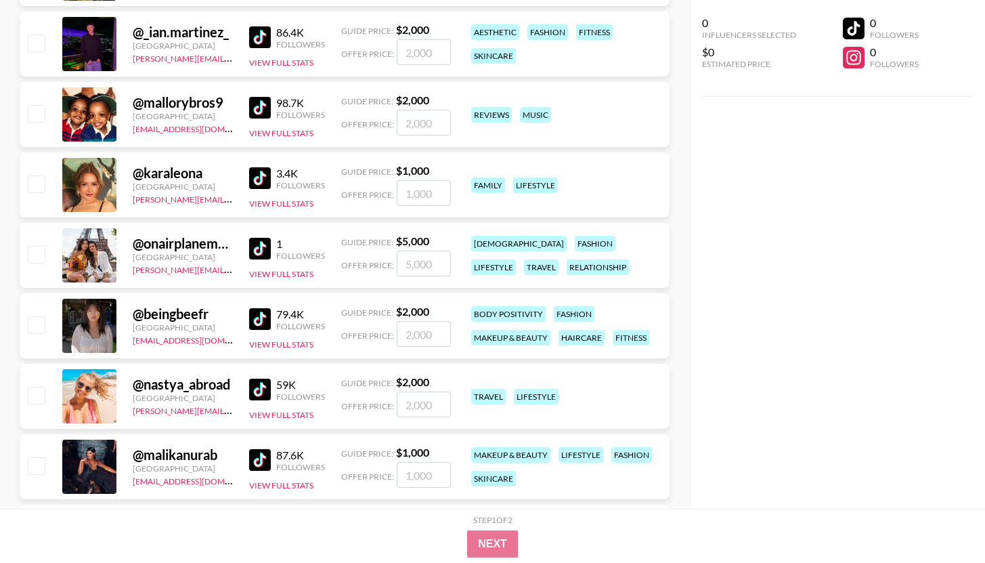
click at [263, 42] on img at bounding box center [260, 37] width 22 height 22
click at [261, 103] on img at bounding box center [260, 108] width 22 height 22
click at [259, 183] on img at bounding box center [260, 178] width 22 height 22
click at [267, 250] on img at bounding box center [260, 249] width 22 height 22
click at [259, 327] on img at bounding box center [260, 319] width 22 height 22
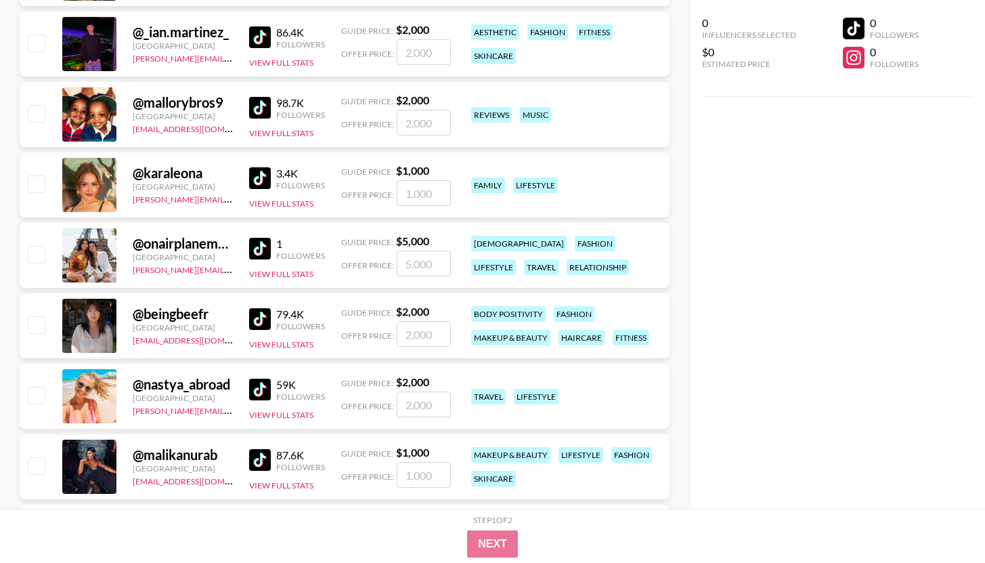
click at [261, 385] on img at bounding box center [260, 389] width 22 height 22
click at [255, 456] on img at bounding box center [260, 460] width 22 height 22
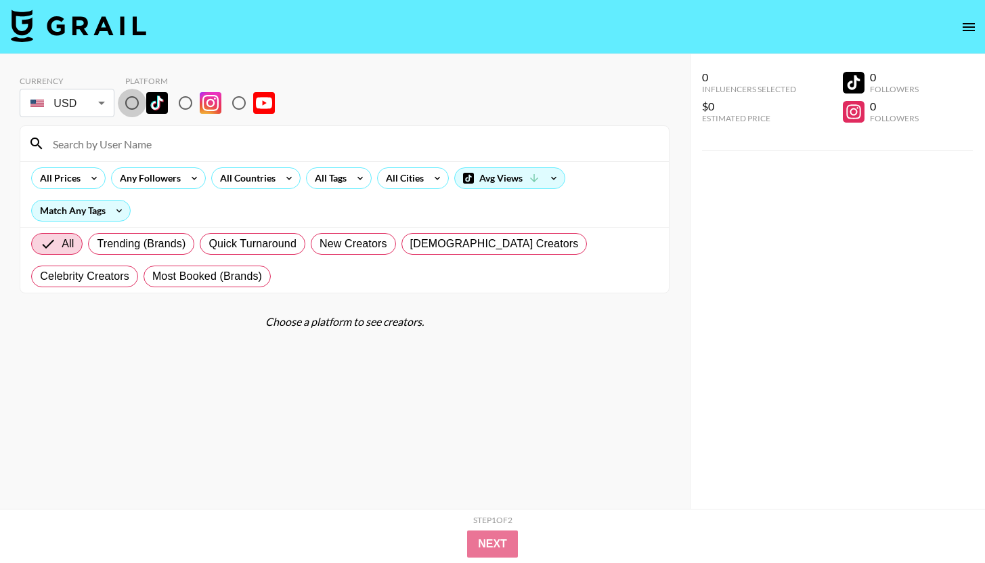
click at [133, 106] on input "radio" at bounding box center [132, 103] width 28 height 28
radio input "true"
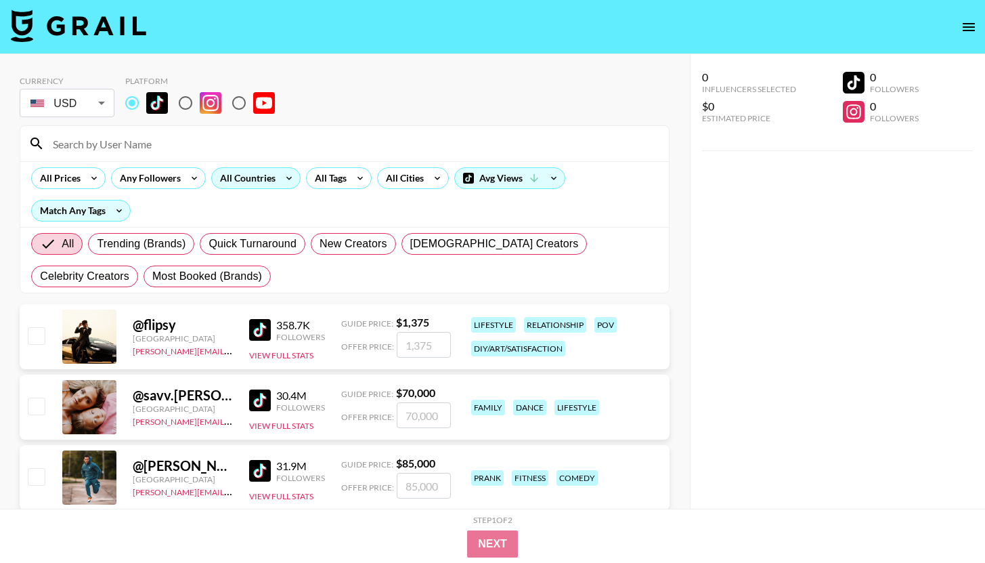
click at [253, 185] on div "All Countries" at bounding box center [245, 178] width 66 height 20
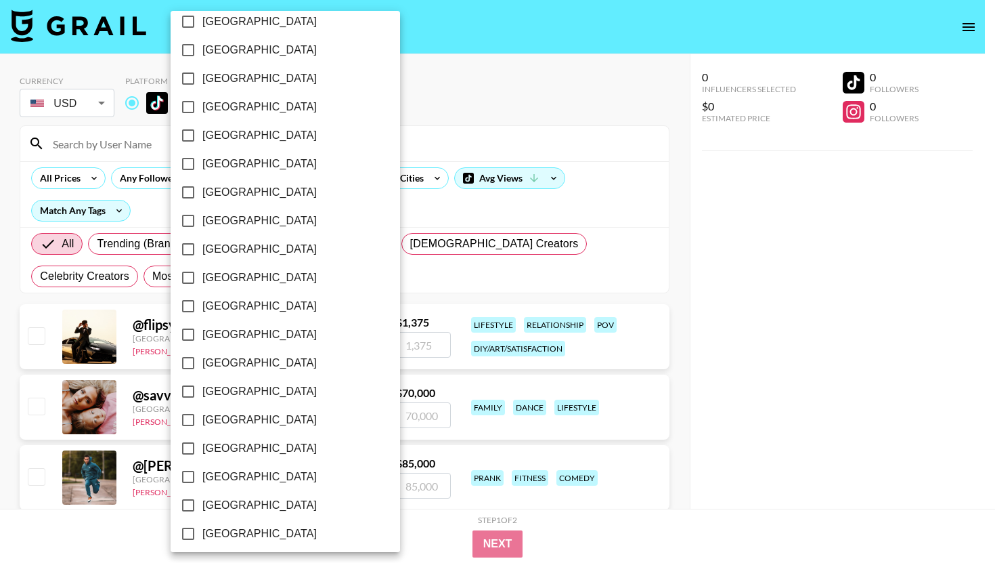
scroll to position [1016, 0]
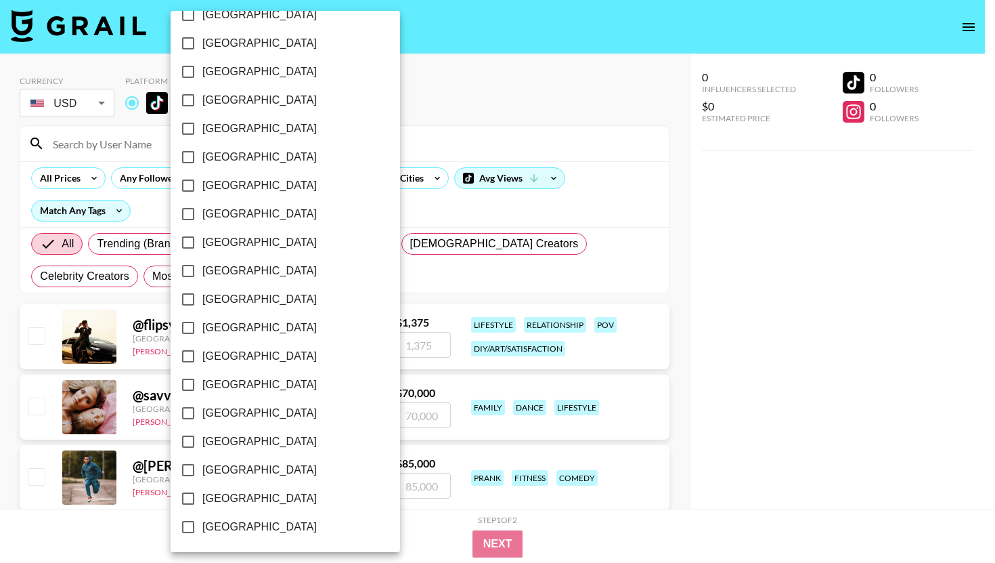
click at [246, 496] on span "[GEOGRAPHIC_DATA]" at bounding box center [259, 498] width 114 height 16
click at [202, 496] on input "[GEOGRAPHIC_DATA]" at bounding box center [188, 498] width 28 height 28
checkbox input "true"
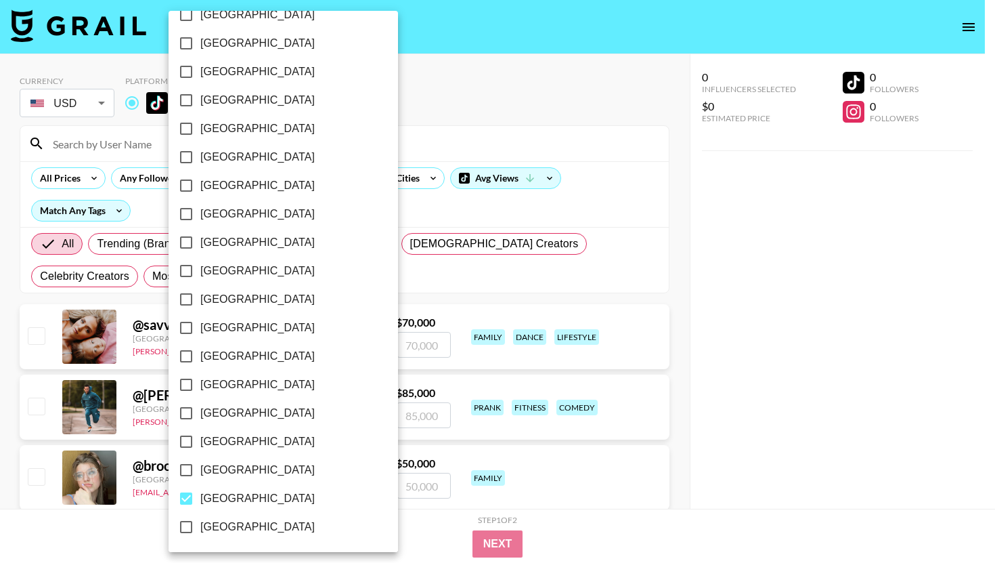
click at [347, 183] on div at bounding box center [497, 281] width 995 height 563
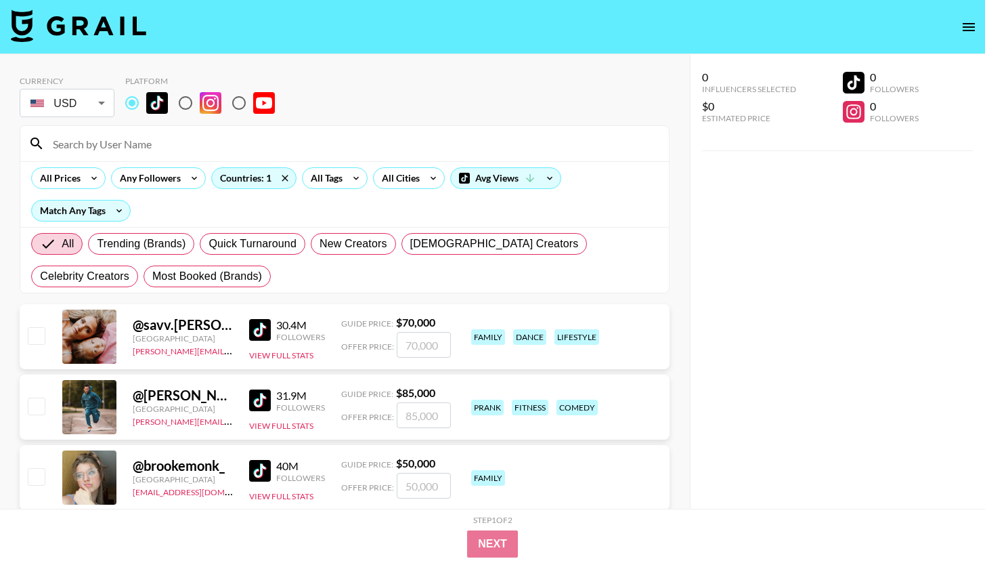
click at [347, 183] on div "[GEOGRAPHIC_DATA] [GEOGRAPHIC_DATA] [GEOGRAPHIC_DATA] [GEOGRAPHIC_DATA] [GEOGRA…" at bounding box center [492, 281] width 985 height 563
click at [165, 174] on div "Any Followers" at bounding box center [148, 178] width 72 height 20
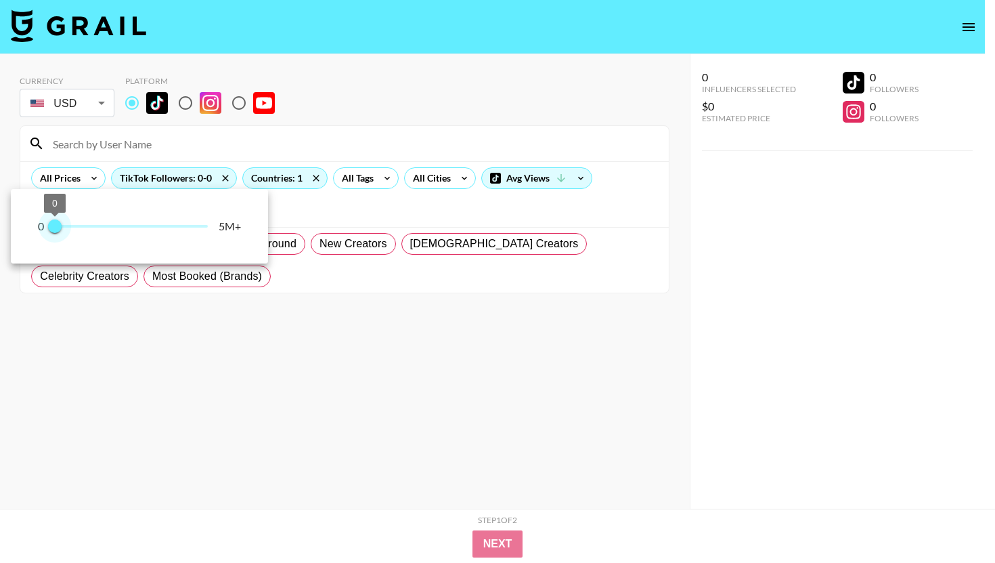
type input "100000"
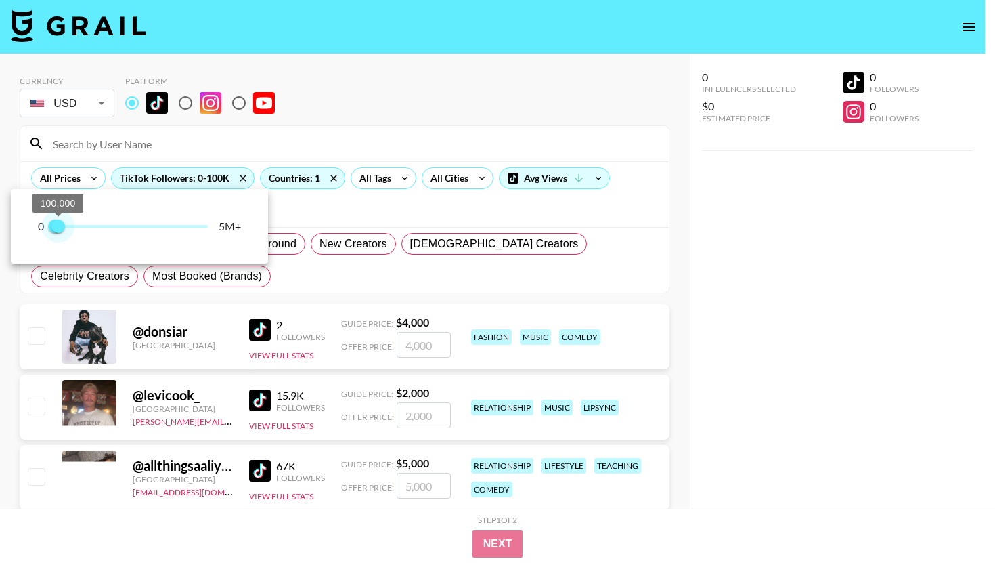
drag, startPoint x: 202, startPoint y: 231, endPoint x: 58, endPoint y: 231, distance: 143.5
click at [58, 231] on span "100,000" at bounding box center [58, 226] width 14 height 14
click at [393, 71] on div at bounding box center [497, 281] width 995 height 563
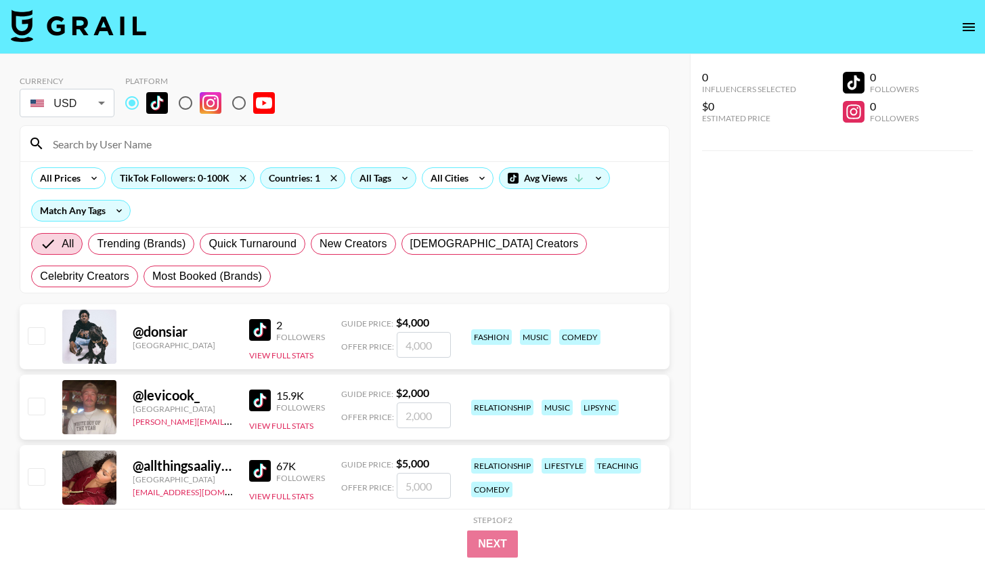
click at [387, 173] on div "All Tags" at bounding box center [372, 178] width 43 height 20
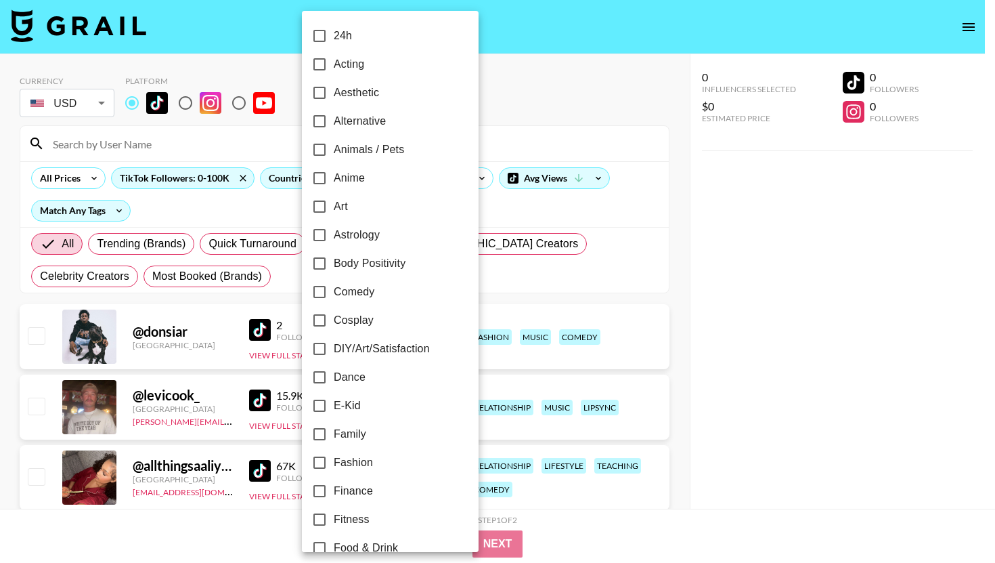
click at [368, 66] on label "Acting" at bounding box center [381, 64] width 152 height 28
click at [334, 66] on input "Acting" at bounding box center [319, 64] width 28 height 28
checkbox input "true"
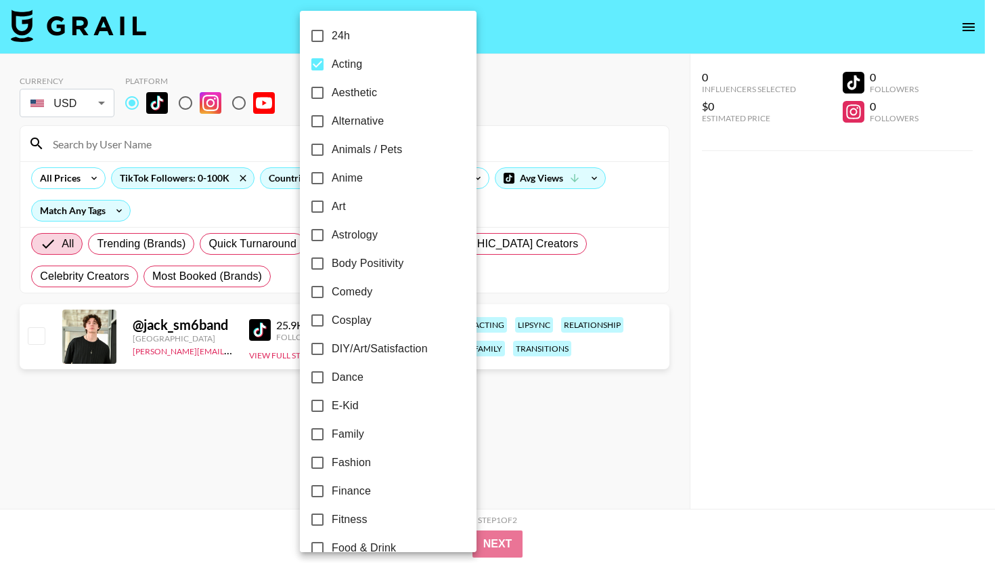
click at [371, 91] on span "Aesthetic" at bounding box center [354, 93] width 45 height 16
click at [332, 91] on input "Aesthetic" at bounding box center [317, 93] width 28 height 28
checkbox input "true"
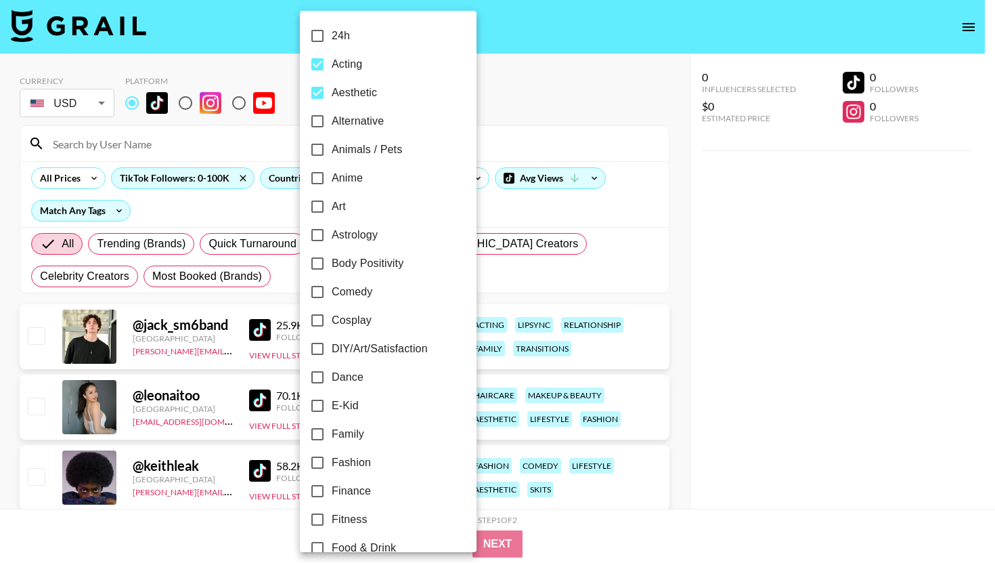
drag, startPoint x: 383, startPoint y: 267, endPoint x: 375, endPoint y: 282, distance: 16.0
click at [383, 267] on span "Body Positivity" at bounding box center [368, 263] width 72 height 16
click at [369, 286] on span "Comedy" at bounding box center [352, 292] width 41 height 16
click at [332, 286] on input "Comedy" at bounding box center [317, 292] width 28 height 28
checkbox input "true"
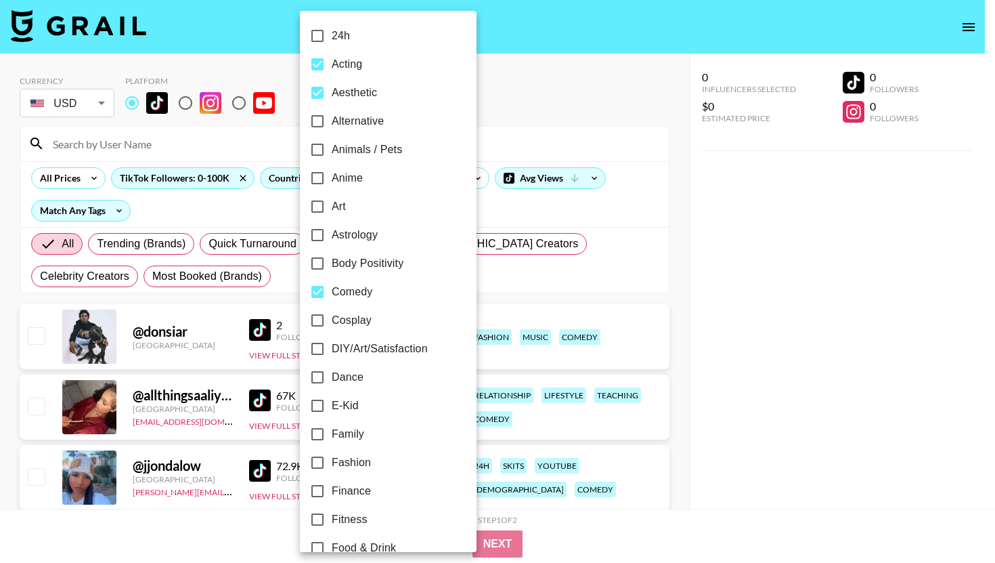
click at [376, 271] on span "Body Positivity" at bounding box center [368, 263] width 72 height 16
click at [332, 271] on input "Body Positivity" at bounding box center [317, 263] width 28 height 28
checkbox input "true"
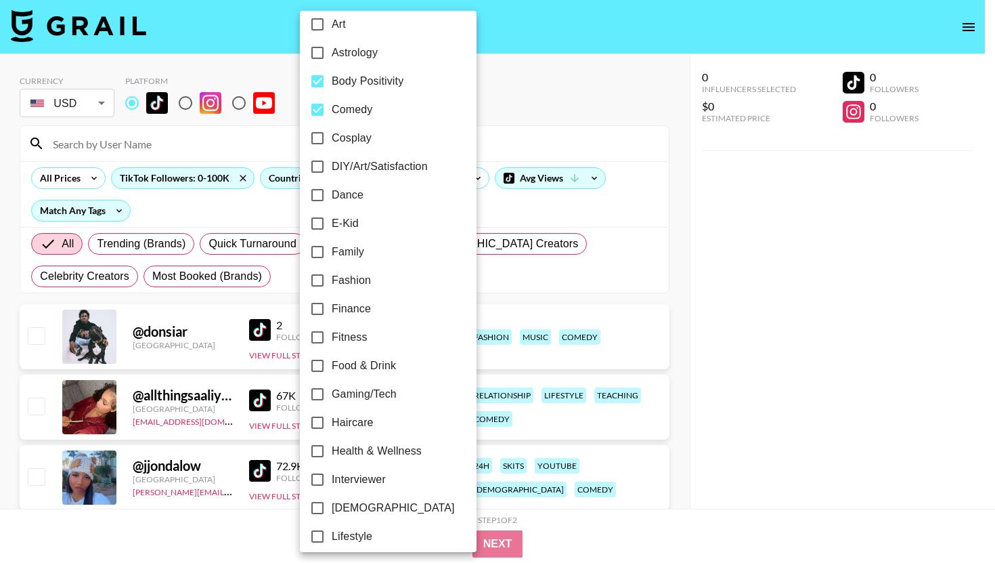
scroll to position [211, 0]
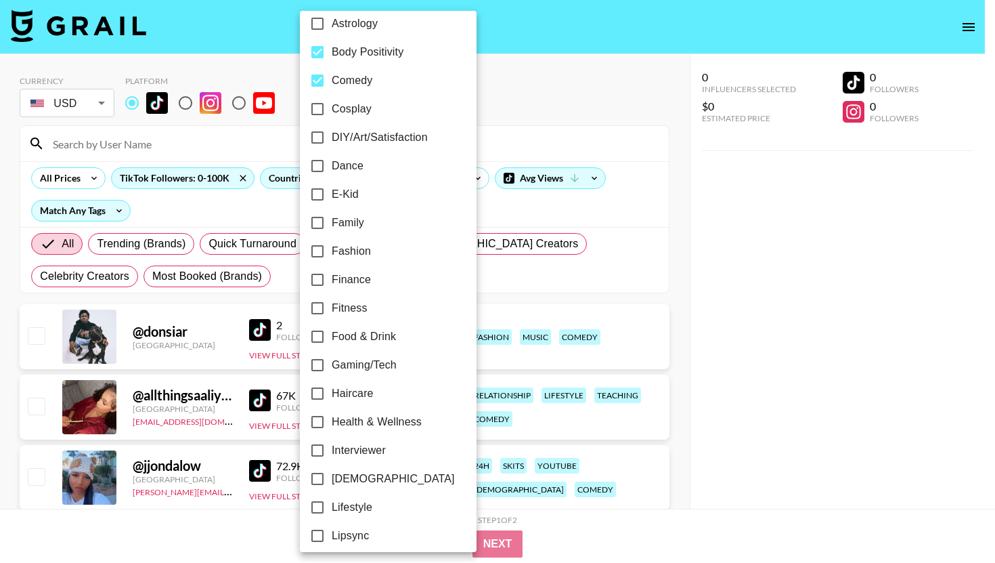
click at [357, 165] on span "Dance" at bounding box center [348, 166] width 32 height 16
click at [332, 165] on input "Dance" at bounding box center [317, 166] width 28 height 28
checkbox input "true"
click at [357, 225] on span "Family" at bounding box center [348, 223] width 32 height 16
click at [332, 225] on input "Family" at bounding box center [317, 223] width 28 height 28
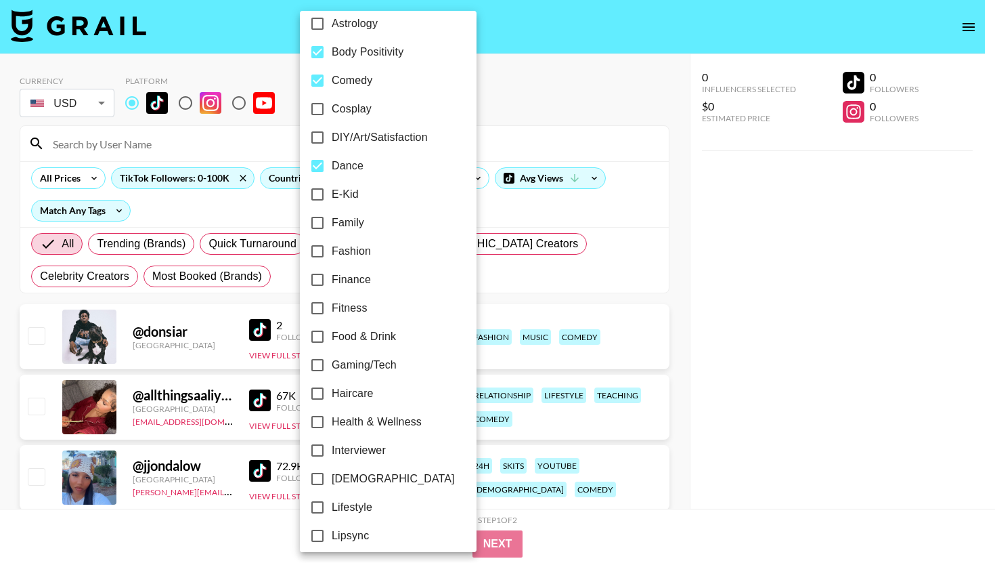
checkbox input "true"
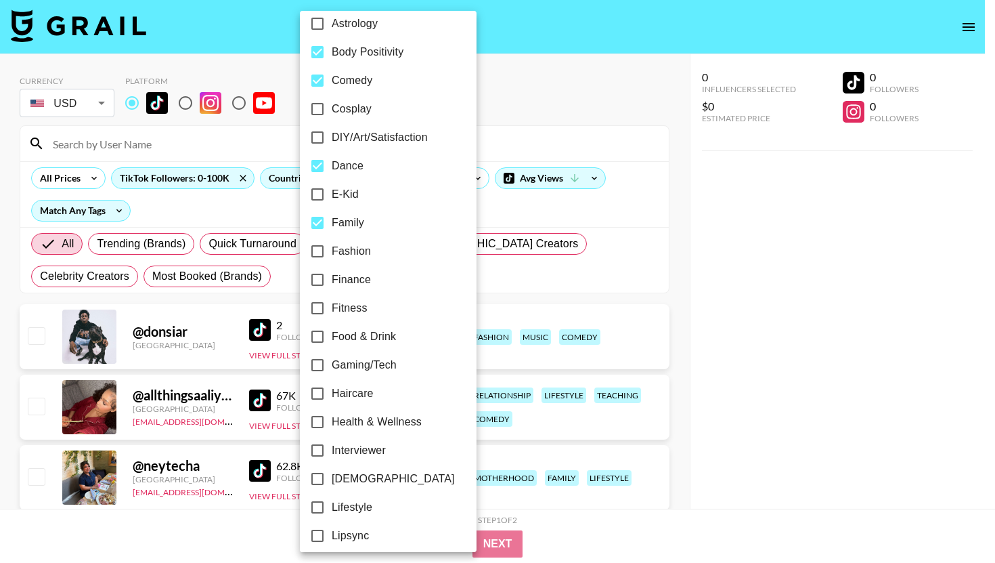
click at [359, 255] on span "Fashion" at bounding box center [351, 251] width 39 height 16
click at [332, 255] on input "Fashion" at bounding box center [317, 251] width 28 height 28
checkbox input "true"
click at [354, 310] on span "Fitness" at bounding box center [350, 308] width 36 height 16
click at [332, 310] on input "Fitness" at bounding box center [317, 308] width 28 height 28
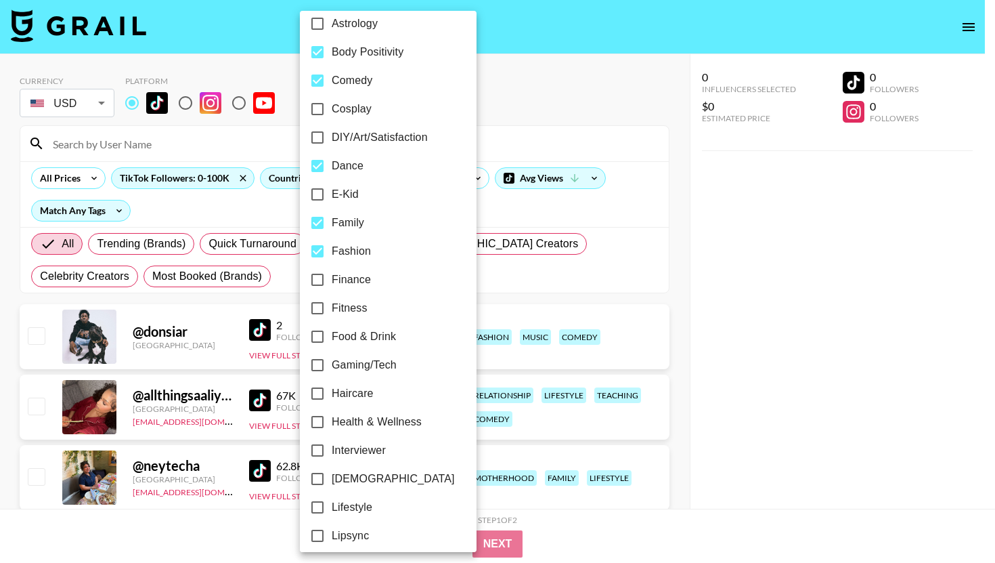
checkbox input "true"
click at [366, 363] on span "Gaming/Tech" at bounding box center [364, 365] width 65 height 16
click at [332, 363] on input "Gaming/Tech" at bounding box center [317, 365] width 28 height 28
checkbox input "true"
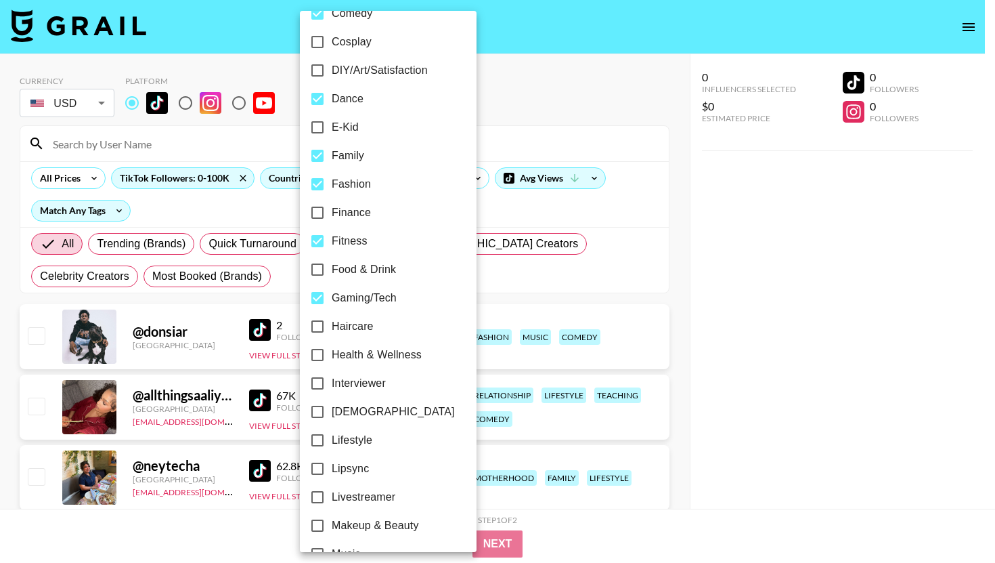
scroll to position [431, 0]
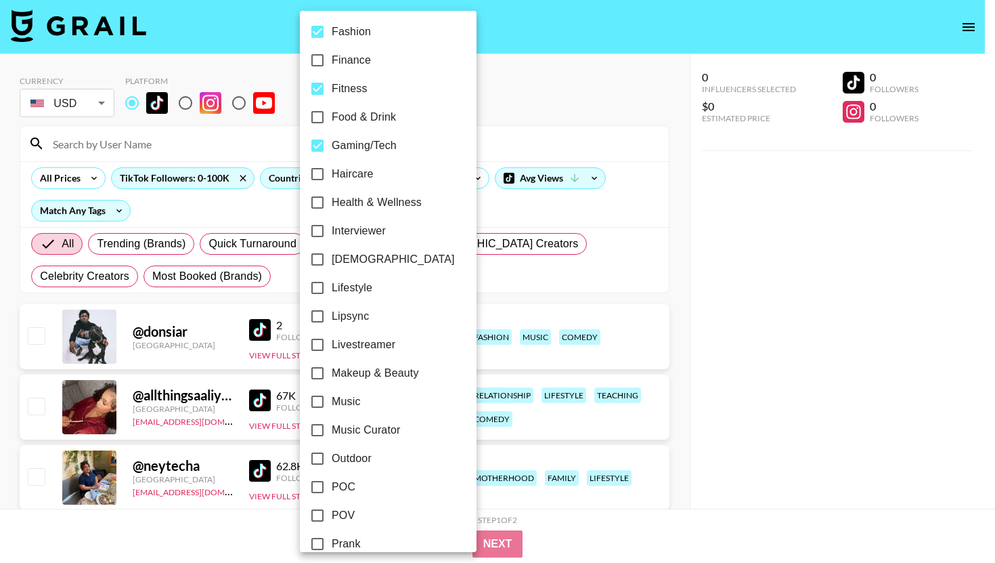
click at [398, 206] on span "Health & Wellness" at bounding box center [377, 202] width 90 height 16
click at [332, 206] on input "Health & Wellness" at bounding box center [317, 202] width 28 height 28
checkbox input "true"
click at [395, 225] on label "Interviewer" at bounding box center [382, 231] width 152 height 28
click at [334, 225] on input "Interviewer" at bounding box center [320, 231] width 28 height 28
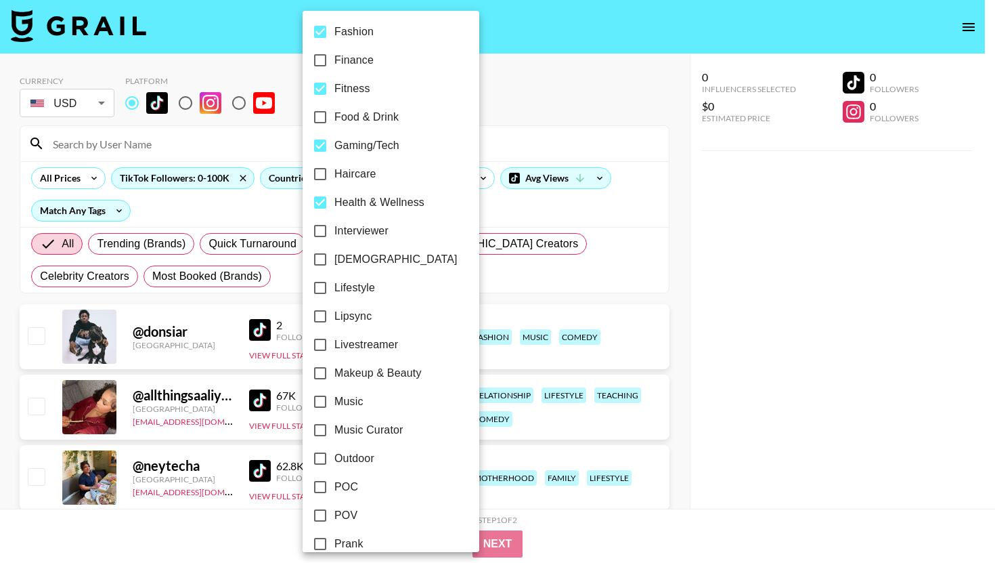
checkbox input "true"
click at [374, 265] on span "[DEMOGRAPHIC_DATA]" at bounding box center [395, 259] width 123 height 16
click at [334, 265] on input "[DEMOGRAPHIC_DATA]" at bounding box center [320, 259] width 28 height 28
checkbox input "true"
click at [369, 283] on span "Lifestyle" at bounding box center [354, 288] width 41 height 16
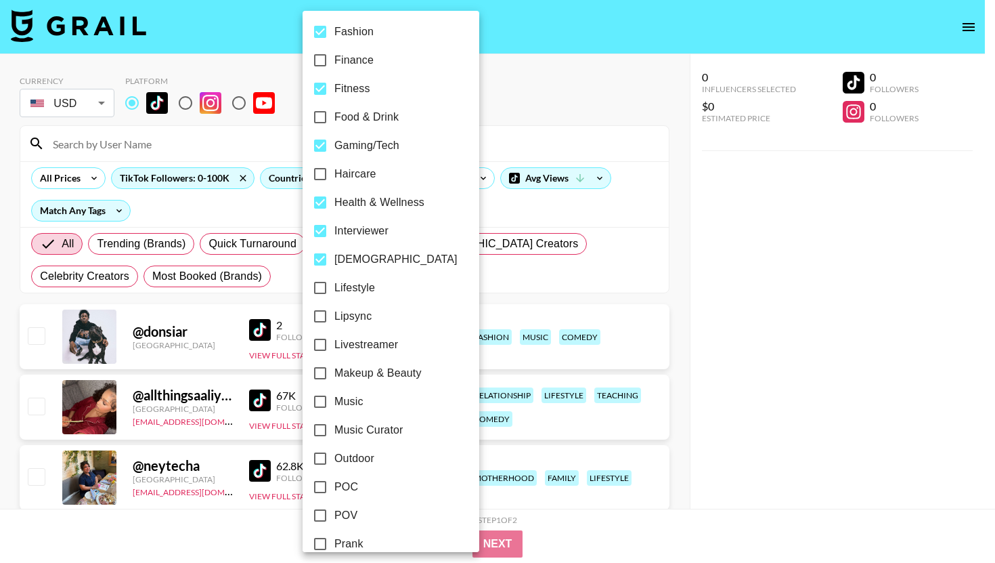
click at [334, 283] on input "Lifestyle" at bounding box center [320, 288] width 28 height 28
checkbox input "true"
click at [355, 342] on span "Livestreamer" at bounding box center [366, 344] width 64 height 16
click at [334, 342] on input "Livestreamer" at bounding box center [320, 344] width 28 height 28
checkbox input "true"
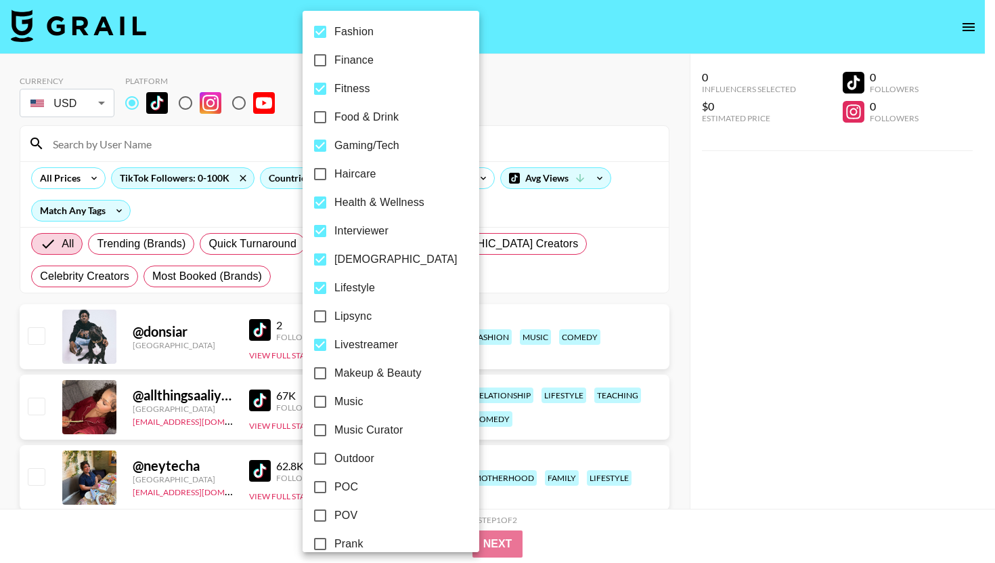
click at [357, 367] on span "Makeup & Beauty" at bounding box center [377, 373] width 87 height 16
click at [334, 367] on input "Makeup & Beauty" at bounding box center [320, 373] width 28 height 28
checkbox input "true"
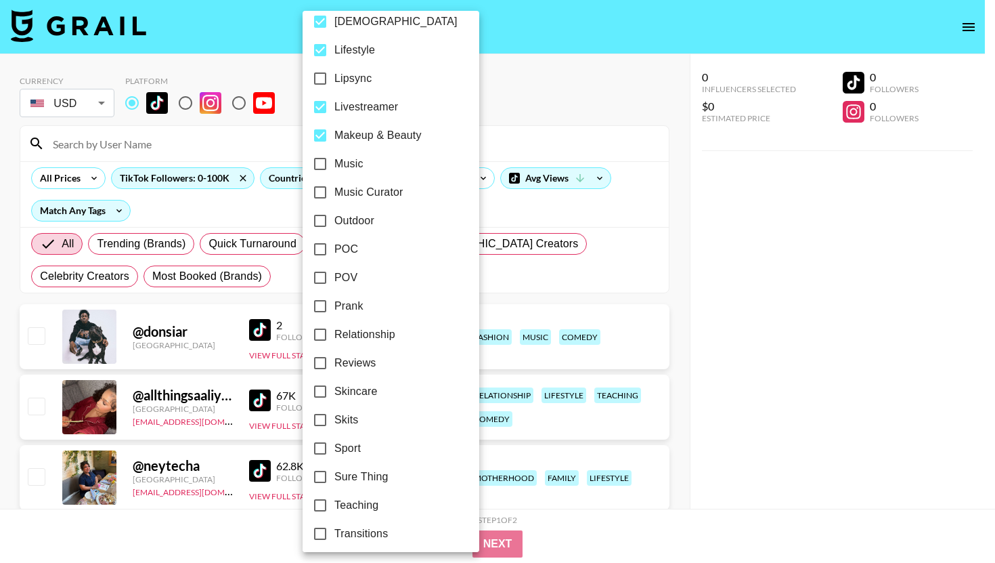
click at [372, 216] on span "Outdoor" at bounding box center [354, 221] width 40 height 16
click at [334, 216] on input "Outdoor" at bounding box center [320, 220] width 28 height 28
checkbox input "true"
click at [356, 285] on span "POV" at bounding box center [345, 277] width 23 height 16
click at [334, 285] on input "POV" at bounding box center [320, 277] width 28 height 28
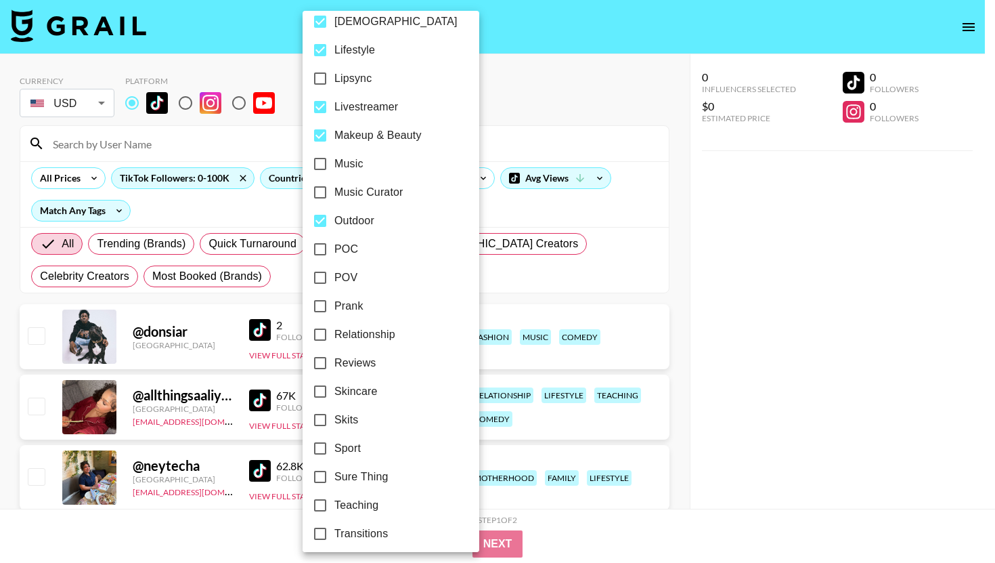
checkbox input "true"
click at [357, 307] on span "Prank" at bounding box center [348, 306] width 29 height 16
click at [334, 307] on input "Prank" at bounding box center [320, 306] width 28 height 28
checkbox input "true"
click at [370, 342] on span "Relationship" at bounding box center [364, 334] width 61 height 16
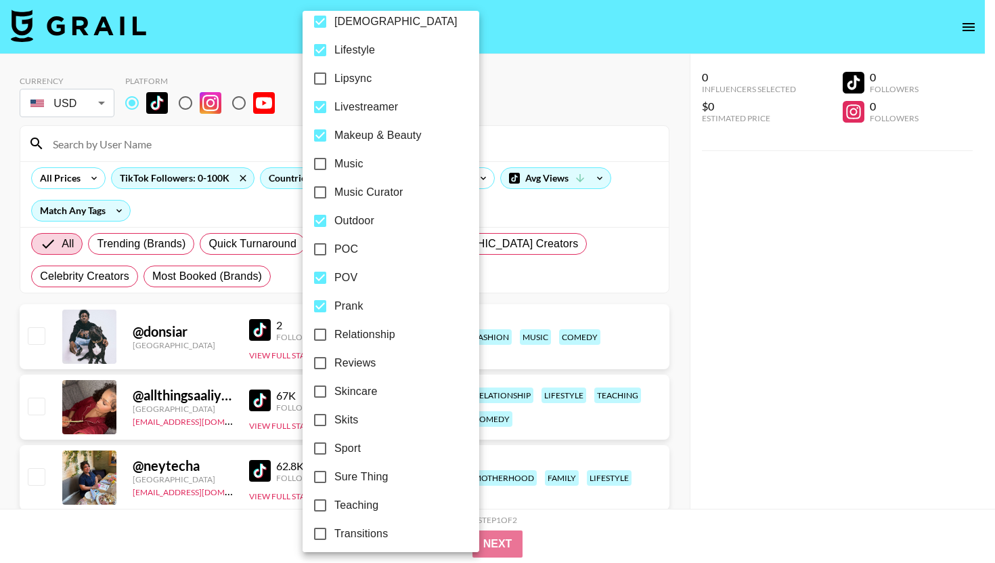
click at [334, 342] on input "Relationship" at bounding box center [320, 334] width 28 height 28
checkbox input "true"
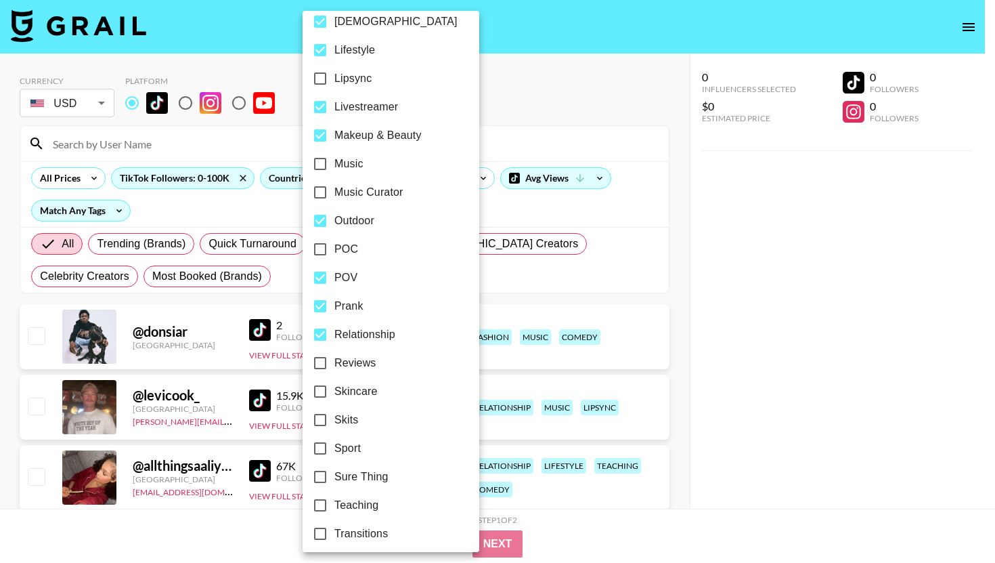
click at [364, 364] on span "Reviews" at bounding box center [355, 363] width 42 height 16
click at [334, 364] on input "Reviews" at bounding box center [320, 363] width 28 height 28
checkbox input "true"
click at [353, 421] on span "Skits" at bounding box center [346, 420] width 24 height 16
click at [334, 421] on input "Skits" at bounding box center [320, 420] width 28 height 28
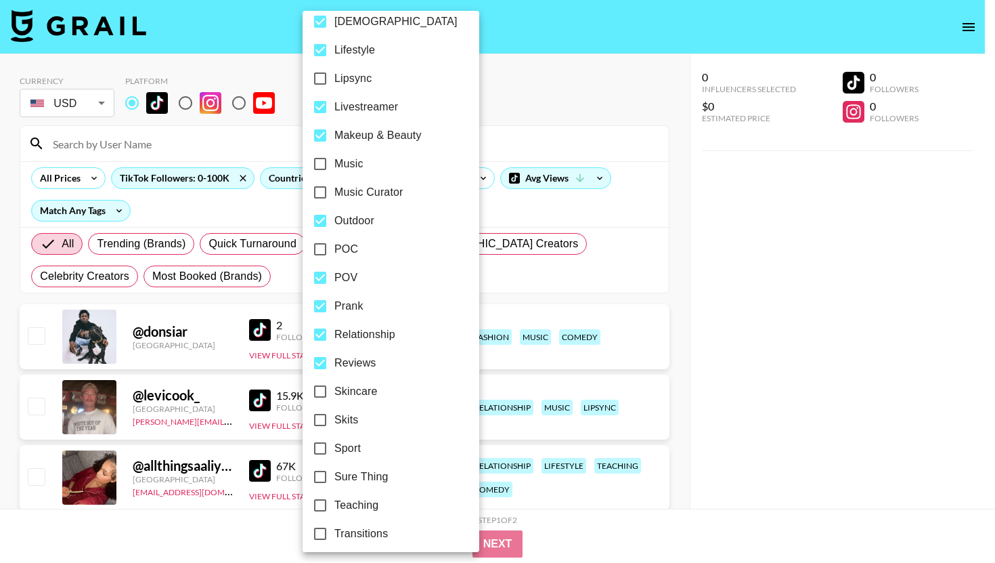
checkbox input "true"
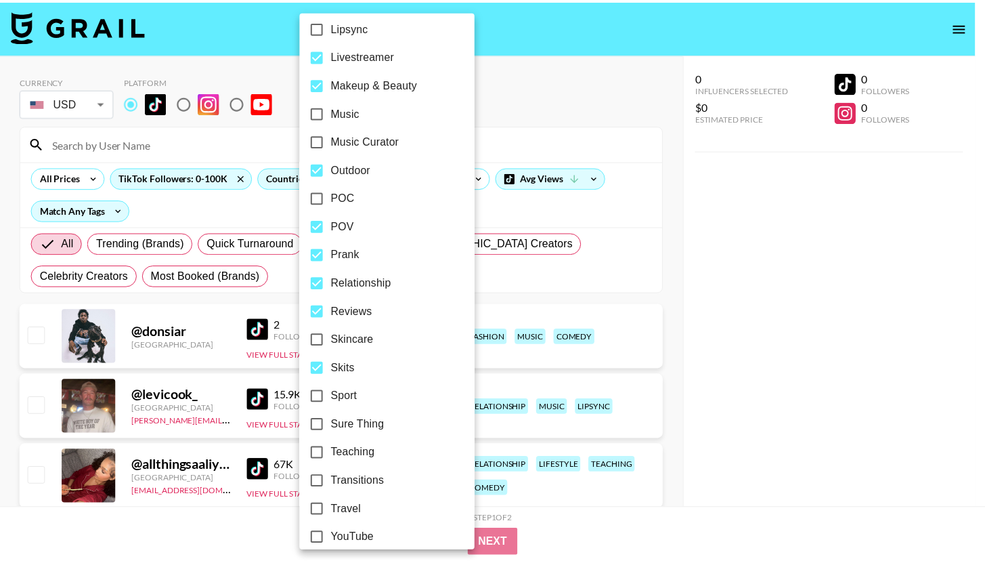
scroll to position [732, 0]
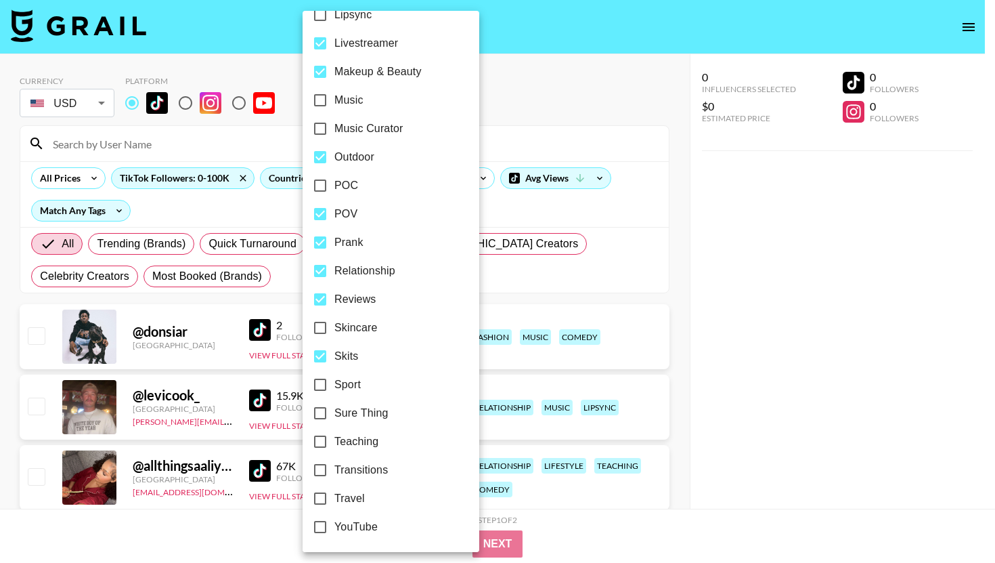
click at [356, 498] on span "Travel" at bounding box center [349, 498] width 30 height 16
click at [334, 498] on input "Travel" at bounding box center [320, 498] width 28 height 28
checkbox input "true"
click at [793, 307] on div at bounding box center [497, 281] width 995 height 563
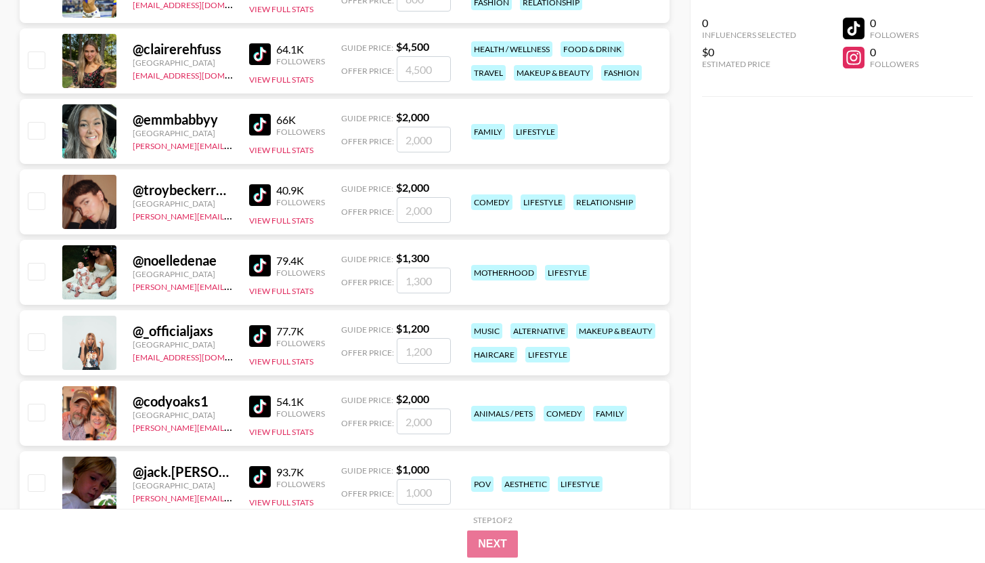
scroll to position [4080, 0]
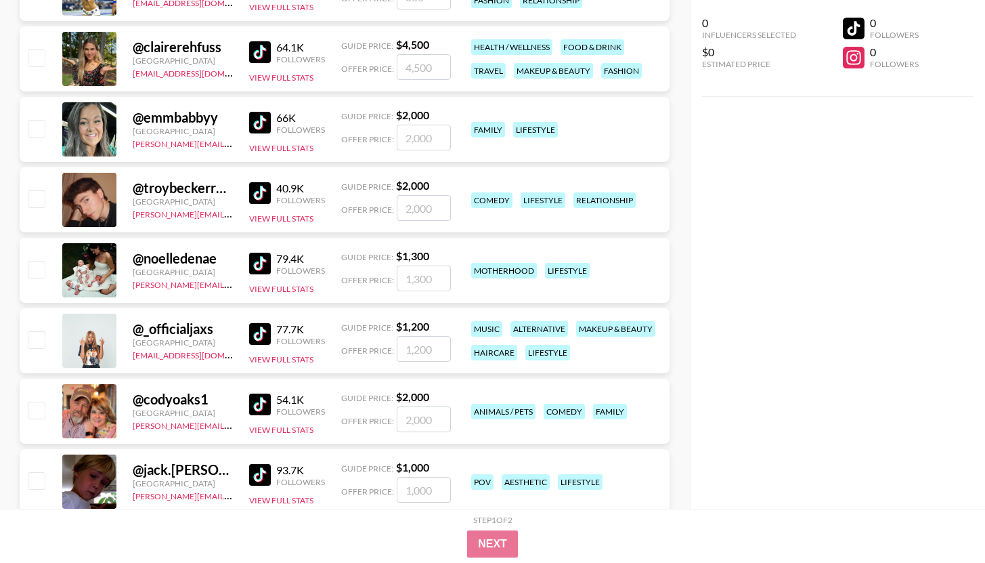
click at [269, 51] on img at bounding box center [260, 52] width 22 height 22
click at [263, 126] on img at bounding box center [260, 123] width 22 height 22
click at [263, 198] on img at bounding box center [260, 193] width 22 height 22
drag, startPoint x: 270, startPoint y: 259, endPoint x: 269, endPoint y: 322, distance: 63.6
click at [270, 259] on img at bounding box center [260, 264] width 22 height 22
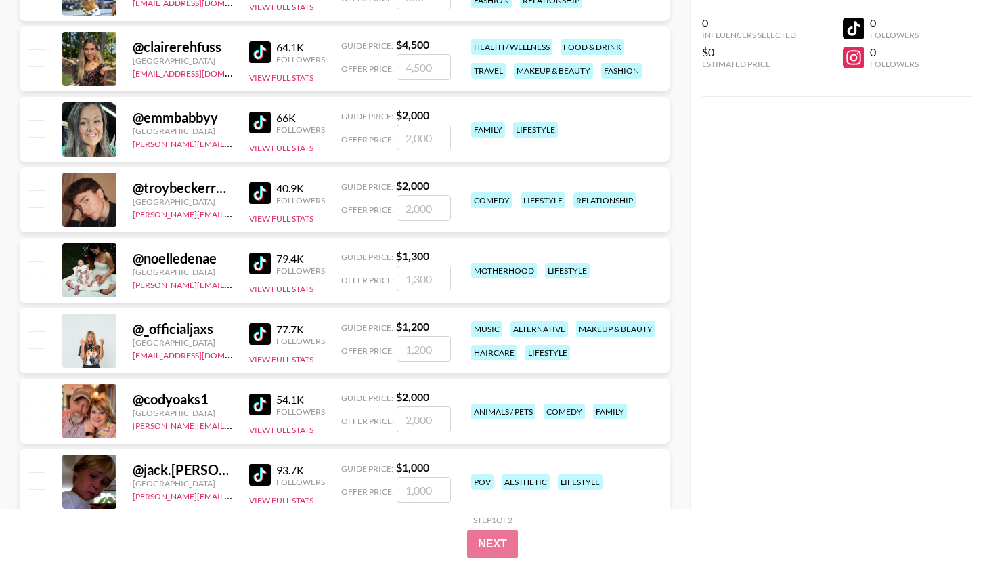
click at [268, 334] on img at bounding box center [260, 334] width 22 height 22
click at [267, 475] on img at bounding box center [260, 475] width 22 height 22
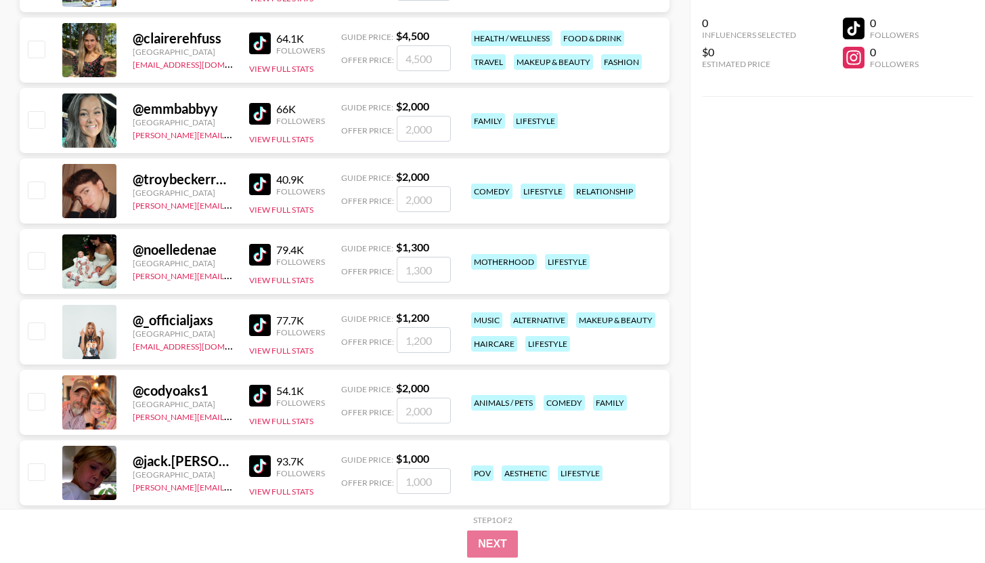
scroll to position [4084, 0]
